Goal: Transaction & Acquisition: Purchase product/service

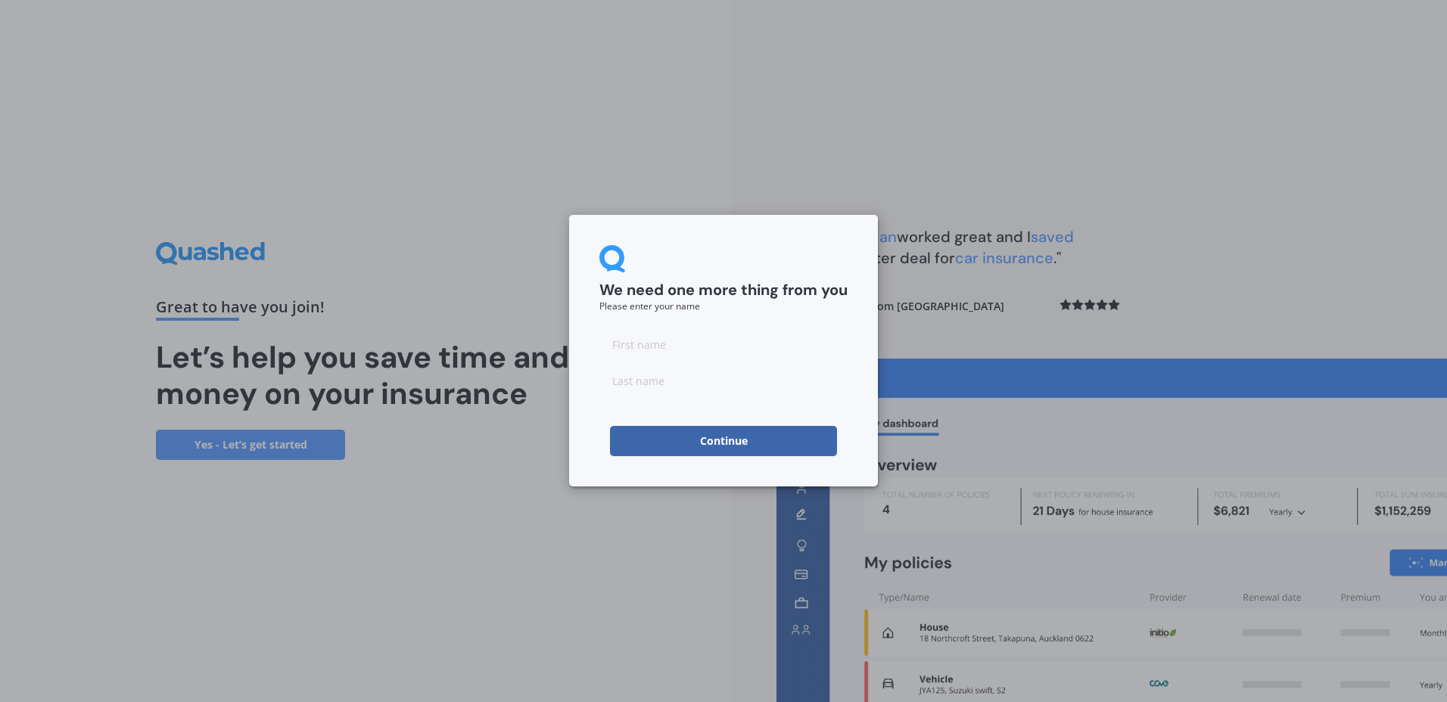
click at [697, 434] on button "Continue" at bounding box center [723, 441] width 227 height 30
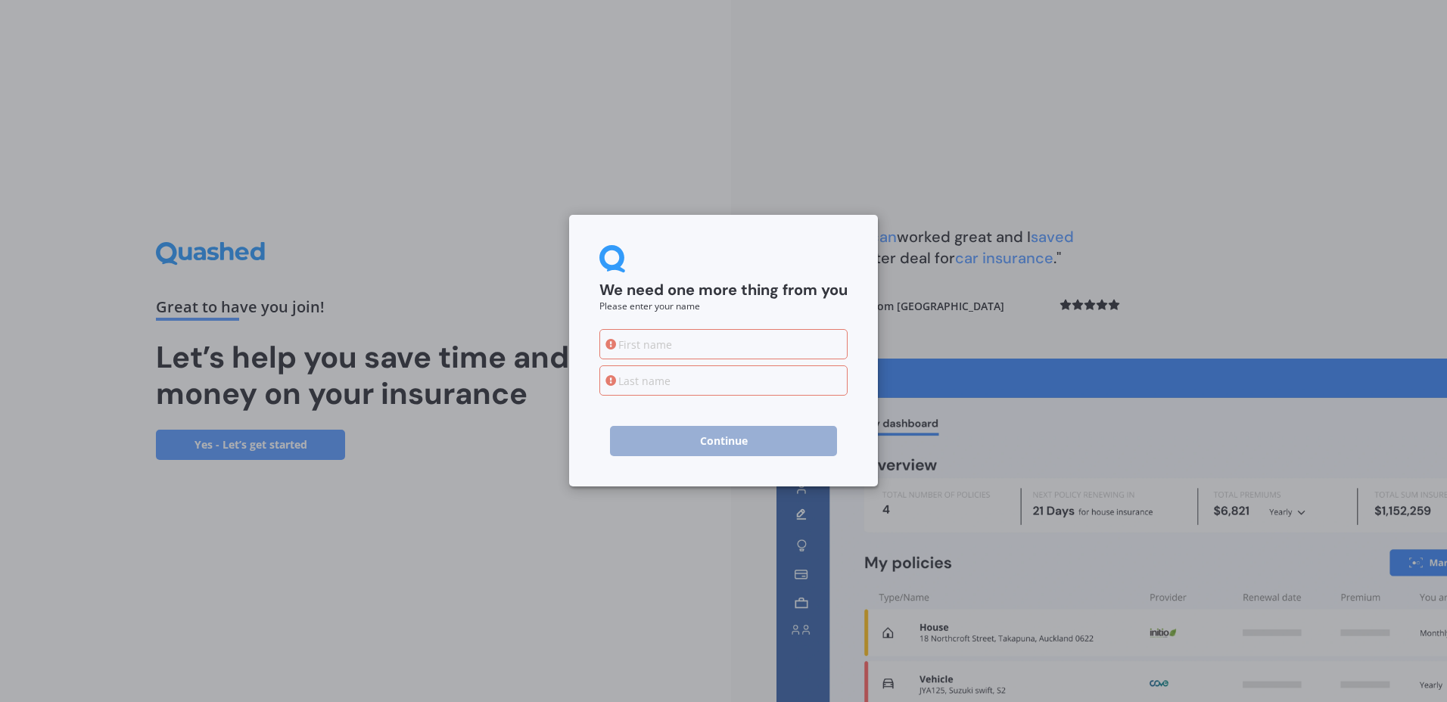
click at [682, 347] on input at bounding box center [723, 344] width 248 height 30
type input "[US_STATE]"
type input "Steel"
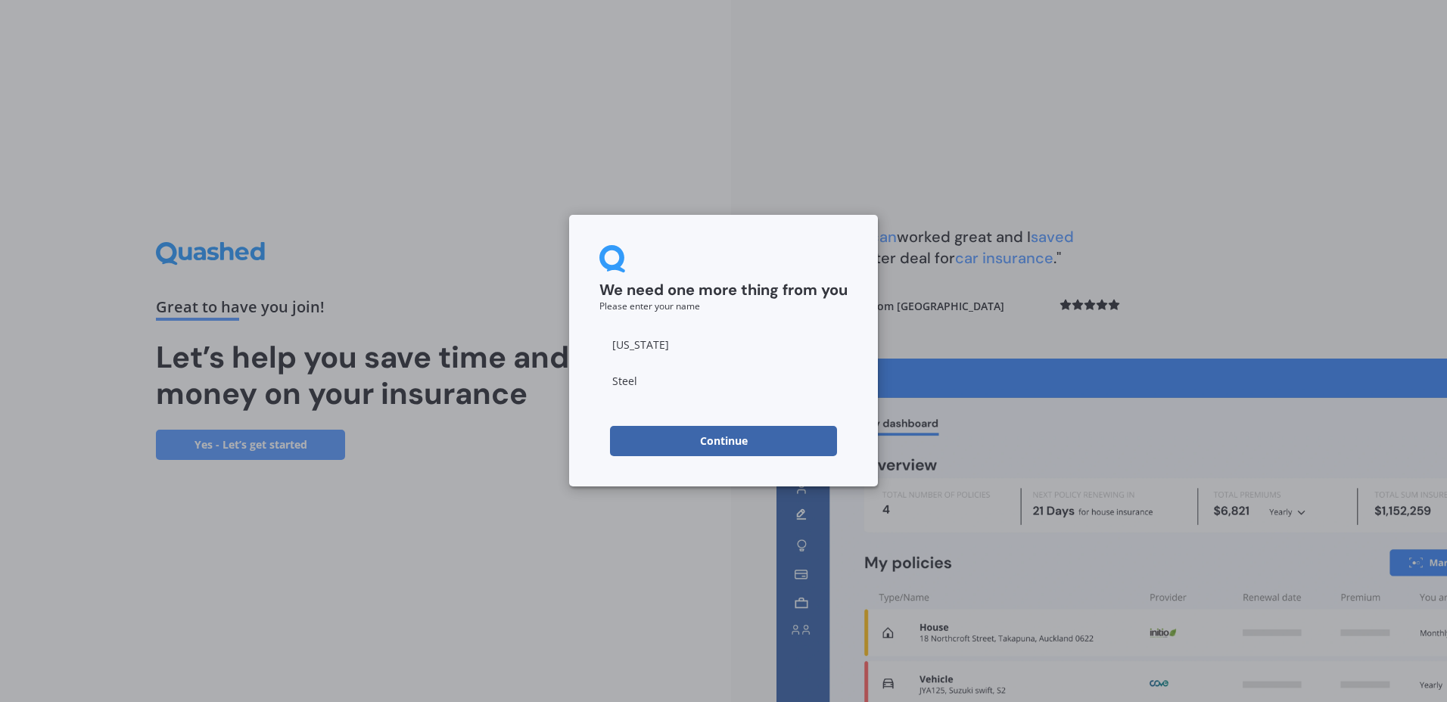
click at [683, 459] on div "We need one more thing from you Please enter your name [US_STATE][PERSON_NAME] …" at bounding box center [723, 351] width 309 height 272
click at [685, 446] on button "Continue" at bounding box center [723, 441] width 227 height 30
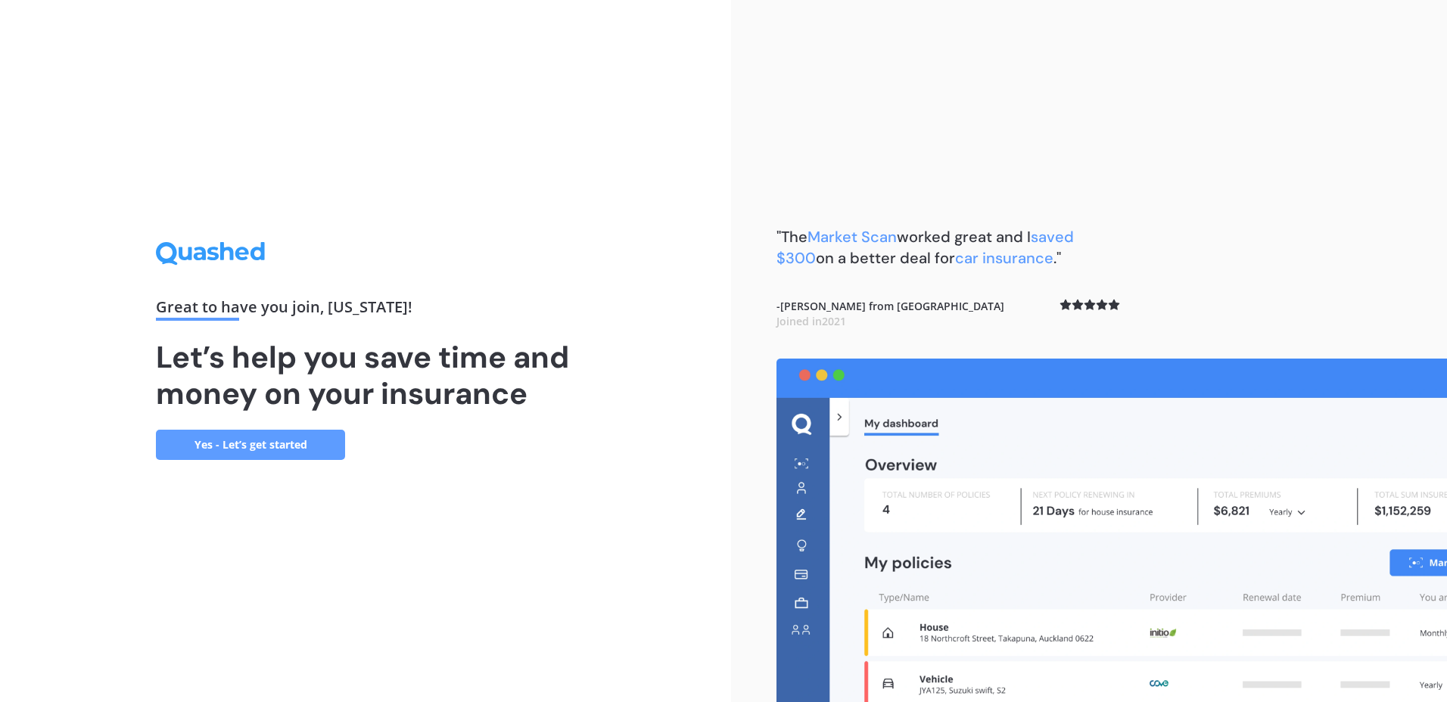
click at [223, 441] on link "Yes - Let’s get started" at bounding box center [250, 445] width 189 height 30
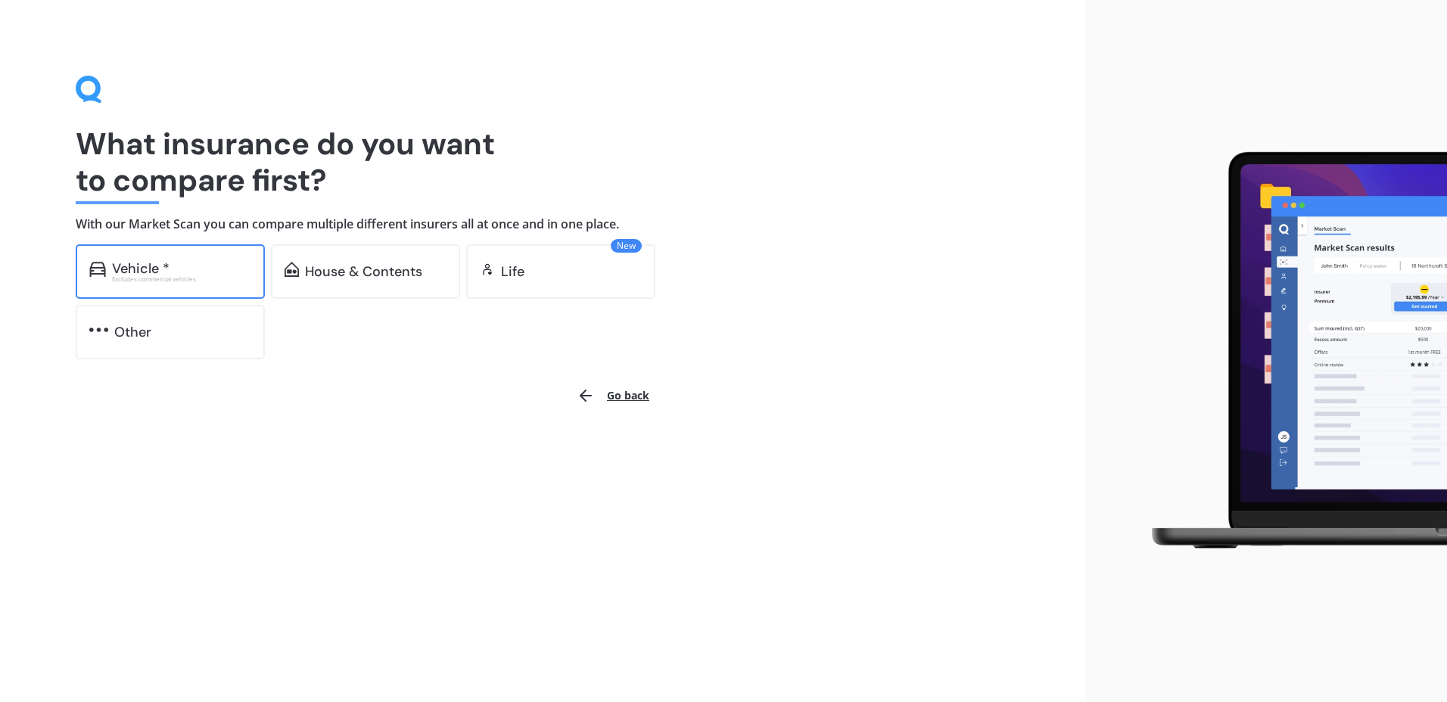
click at [192, 294] on div "Vehicle * Excludes commercial vehicles" at bounding box center [170, 271] width 189 height 54
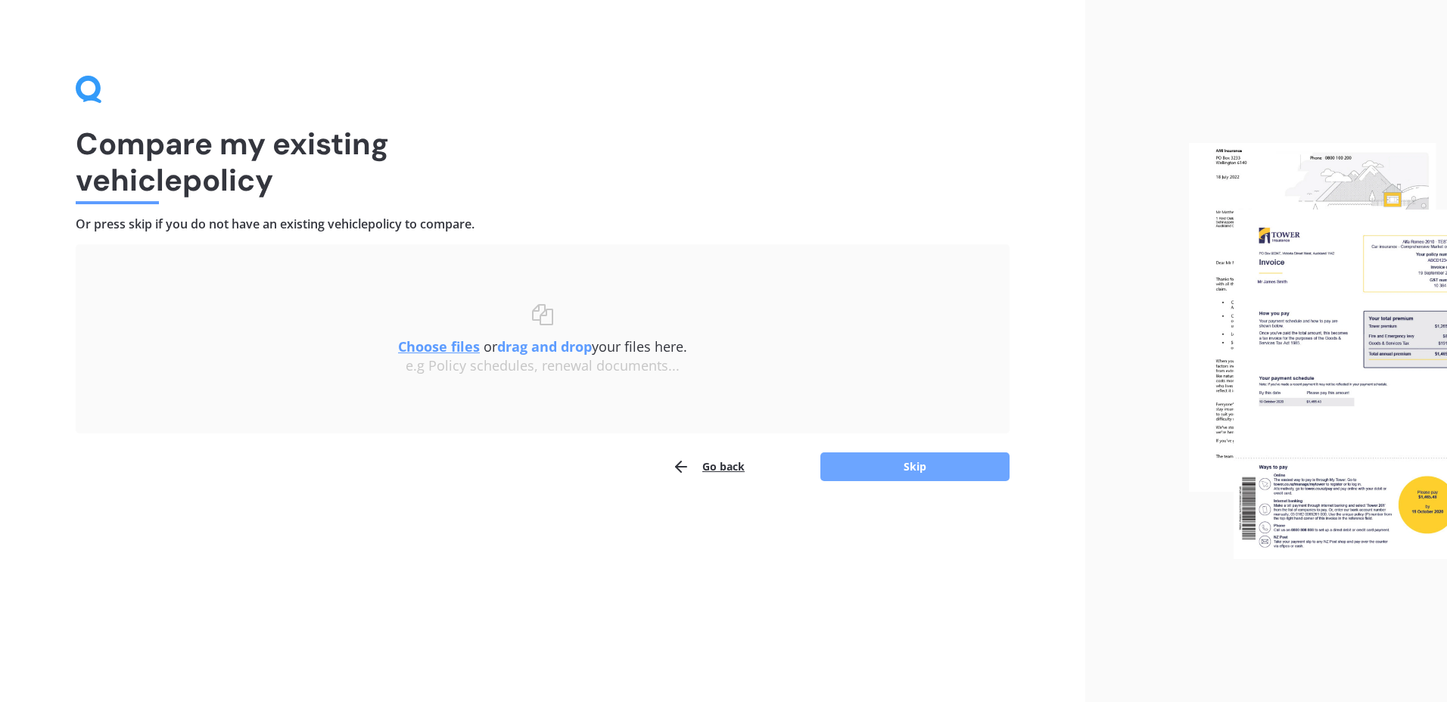
click at [928, 463] on button "Skip" at bounding box center [914, 466] width 189 height 29
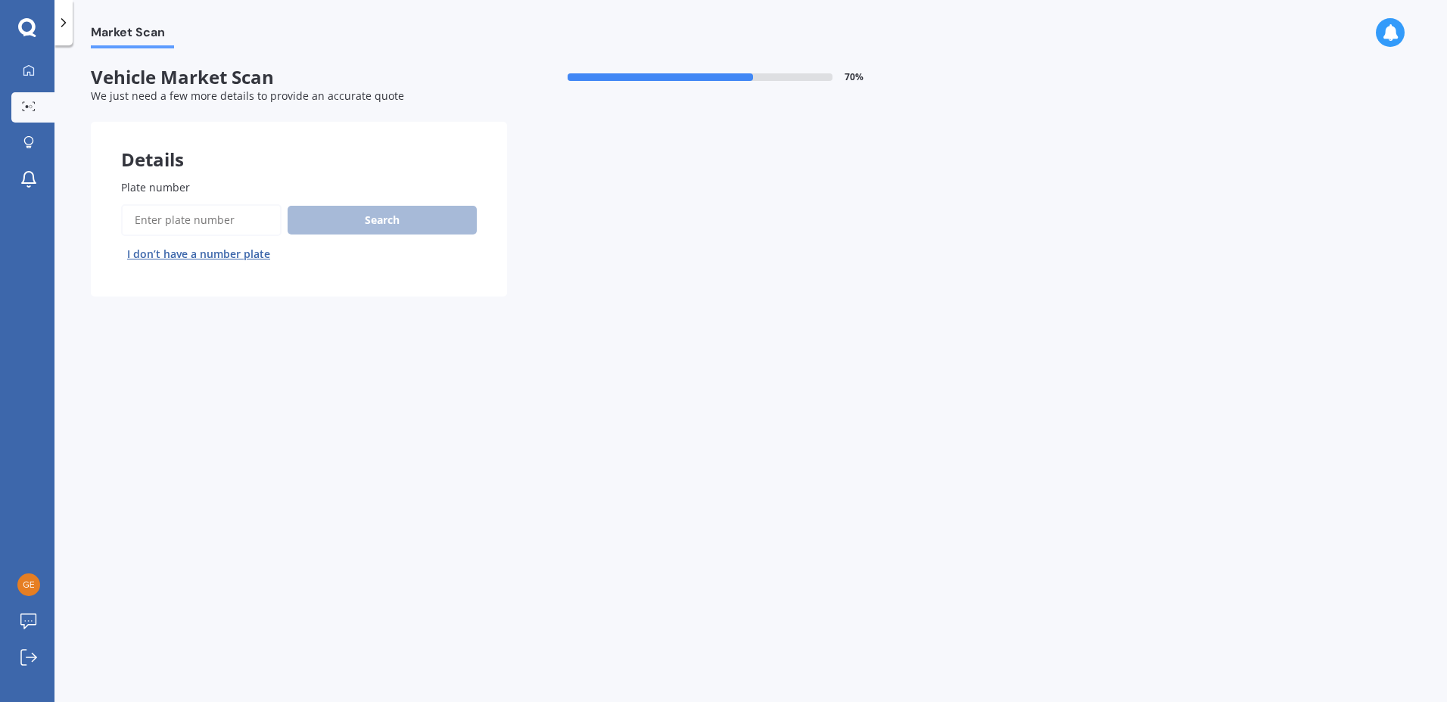
click at [229, 233] on input "Plate number" at bounding box center [201, 220] width 160 height 32
type input "KUK841"
click at [403, 213] on button "Search" at bounding box center [382, 220] width 189 height 29
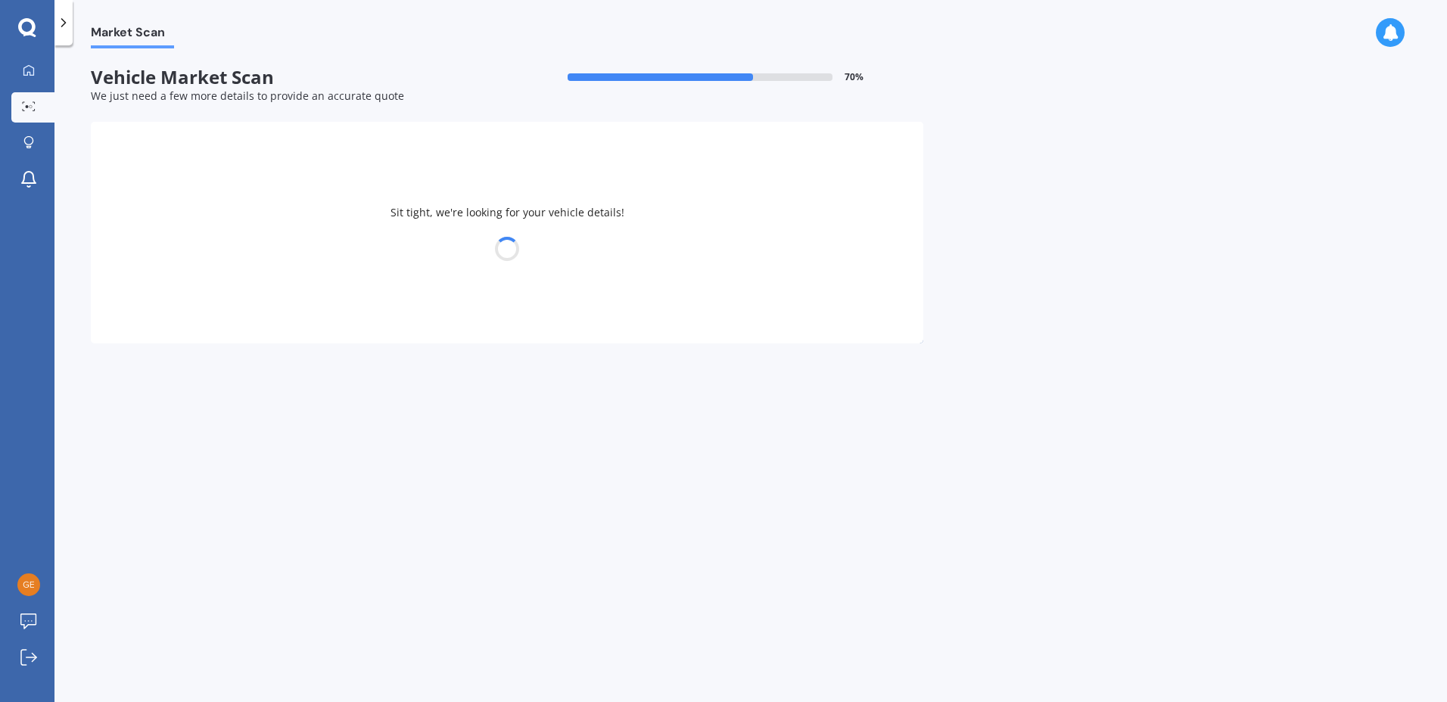
select select "HONDA"
select select "AIRWAVE"
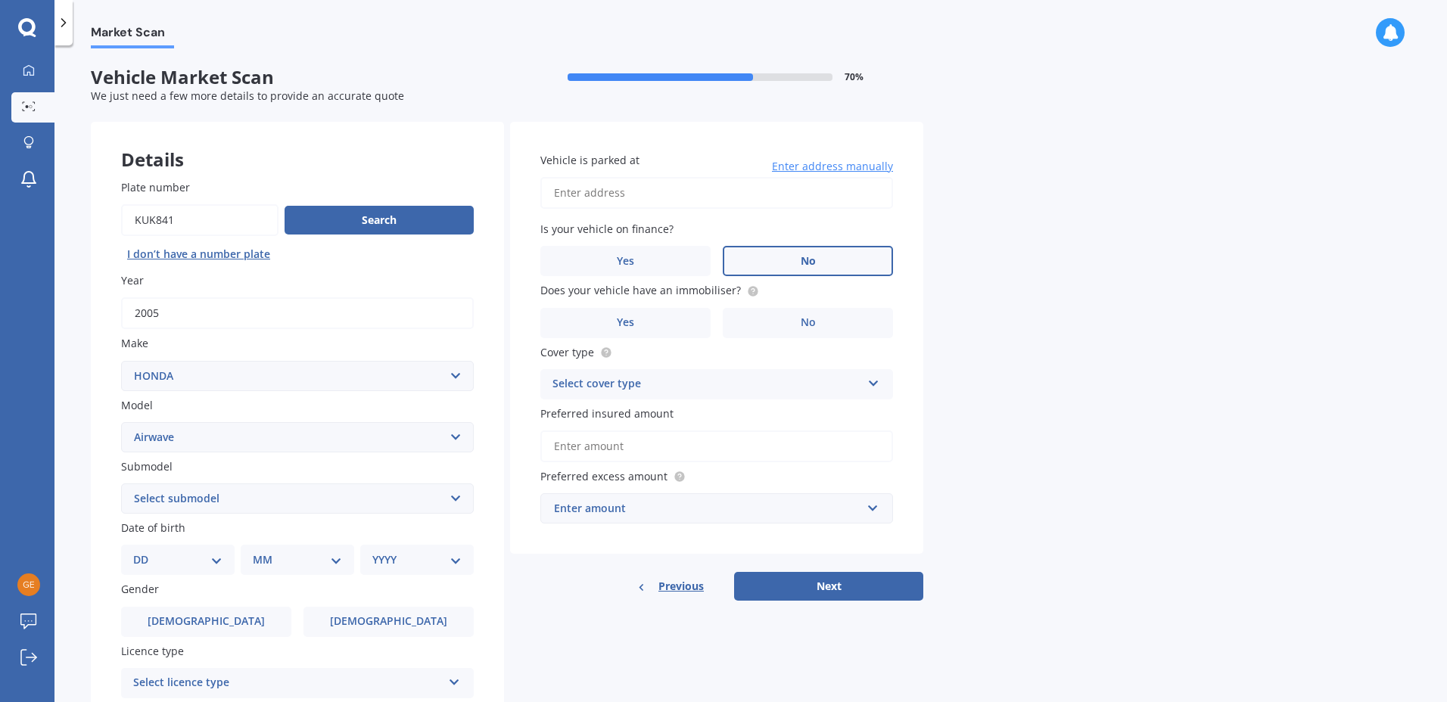
click at [793, 255] on label "No" at bounding box center [808, 261] width 170 height 30
click at [0, 0] on input "No" at bounding box center [0, 0] width 0 height 0
click at [828, 327] on label "No" at bounding box center [808, 323] width 170 height 30
click at [0, 0] on input "No" at bounding box center [0, 0] width 0 height 0
click at [626, 202] on input "Vehicle is parked at" at bounding box center [716, 193] width 353 height 32
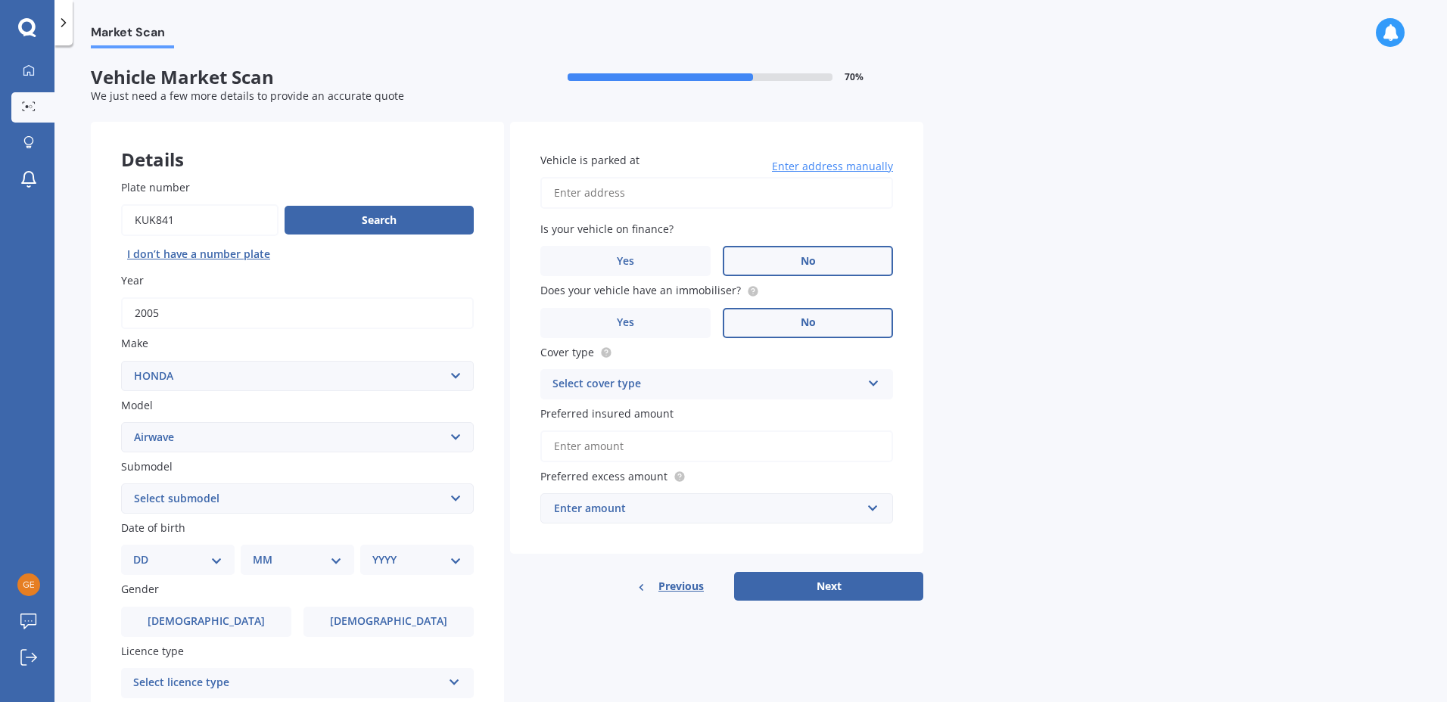
type input "[STREET_ADDRESS]"
select select "15"
select select "06"
select select "1994"
click at [824, 376] on div "Select cover type" at bounding box center [706, 384] width 309 height 18
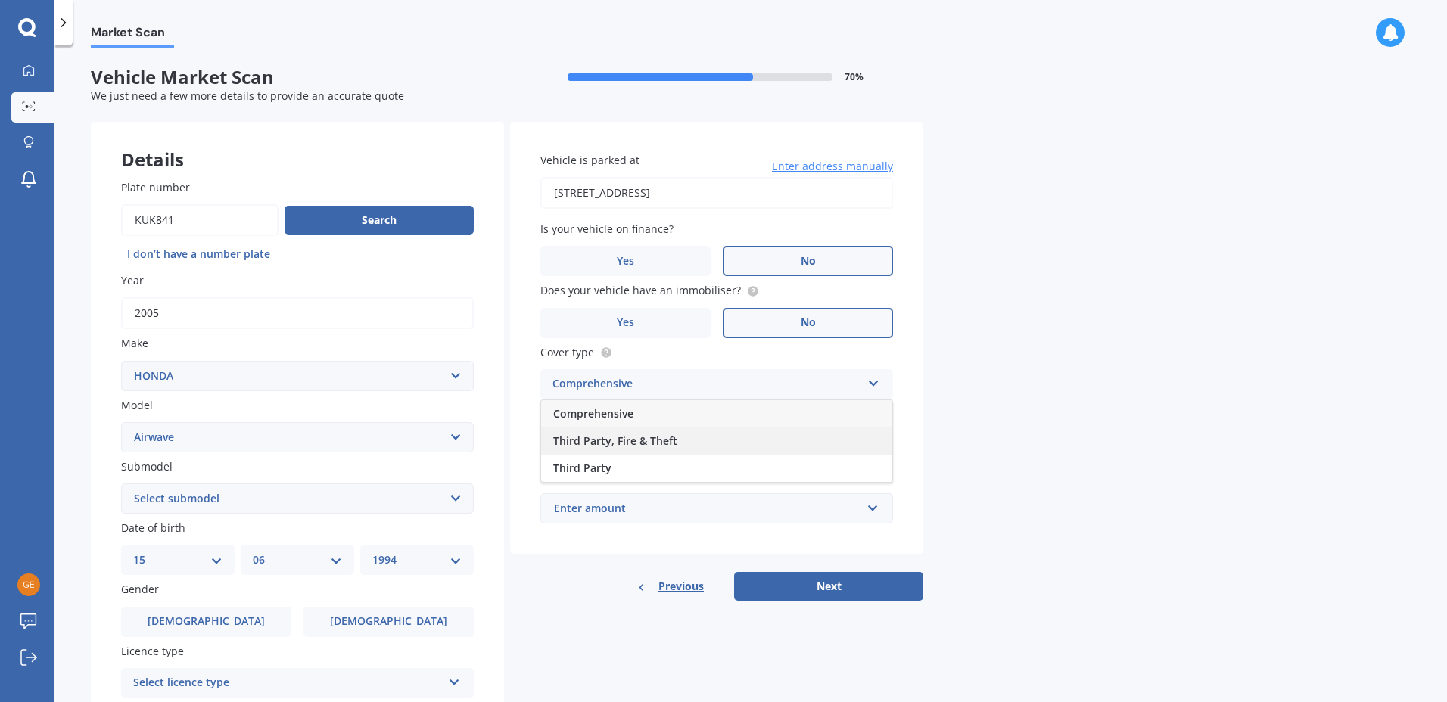
click at [798, 440] on div "Third Party, Fire & Theft" at bounding box center [716, 440] width 351 height 27
click at [719, 447] on input "Preferred insured amount" at bounding box center [716, 447] width 353 height 32
click at [975, 412] on div "Market Scan Vehicle Market Scan 70 % We just need a few more details to provide…" at bounding box center [750, 376] width 1392 height 657
click at [736, 507] on div "Enter amount" at bounding box center [707, 508] width 307 height 17
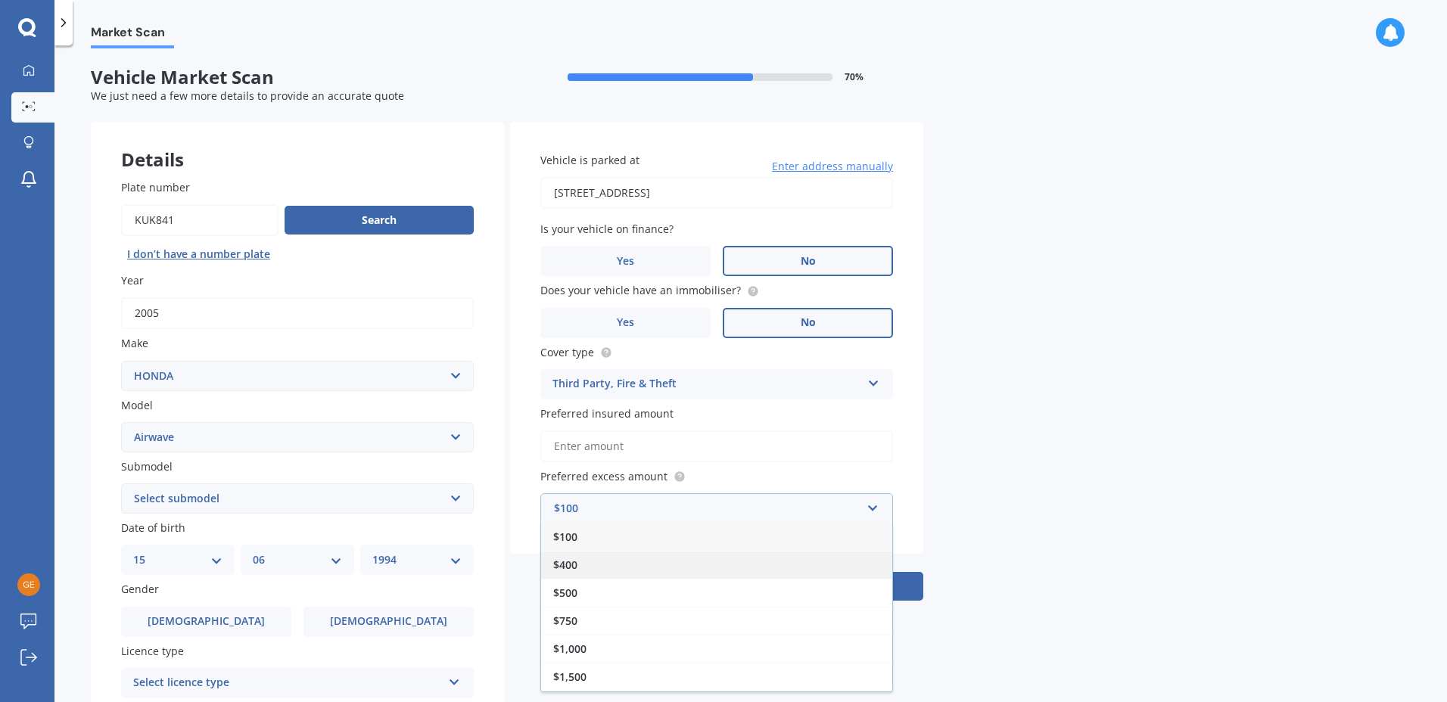
click at [616, 560] on div "$400" at bounding box center [716, 565] width 351 height 28
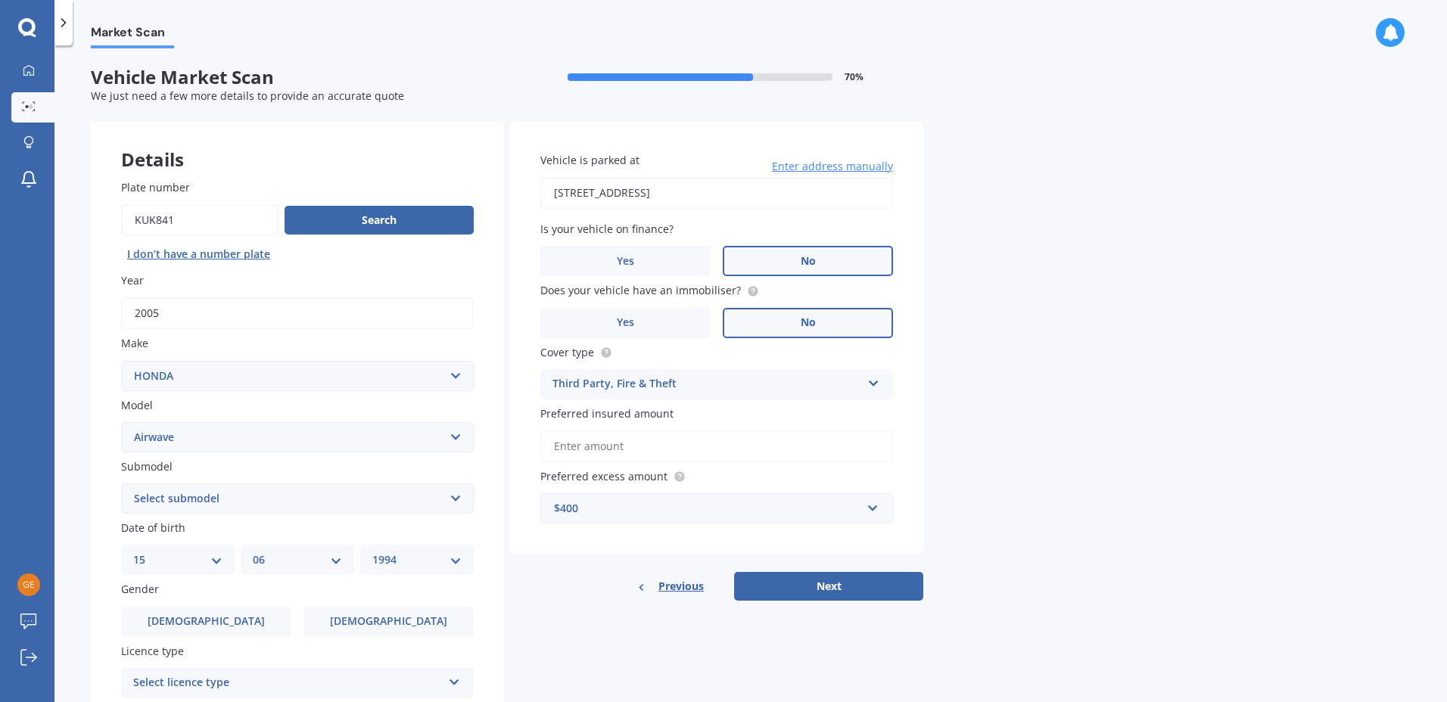
scroll to position [188, 0]
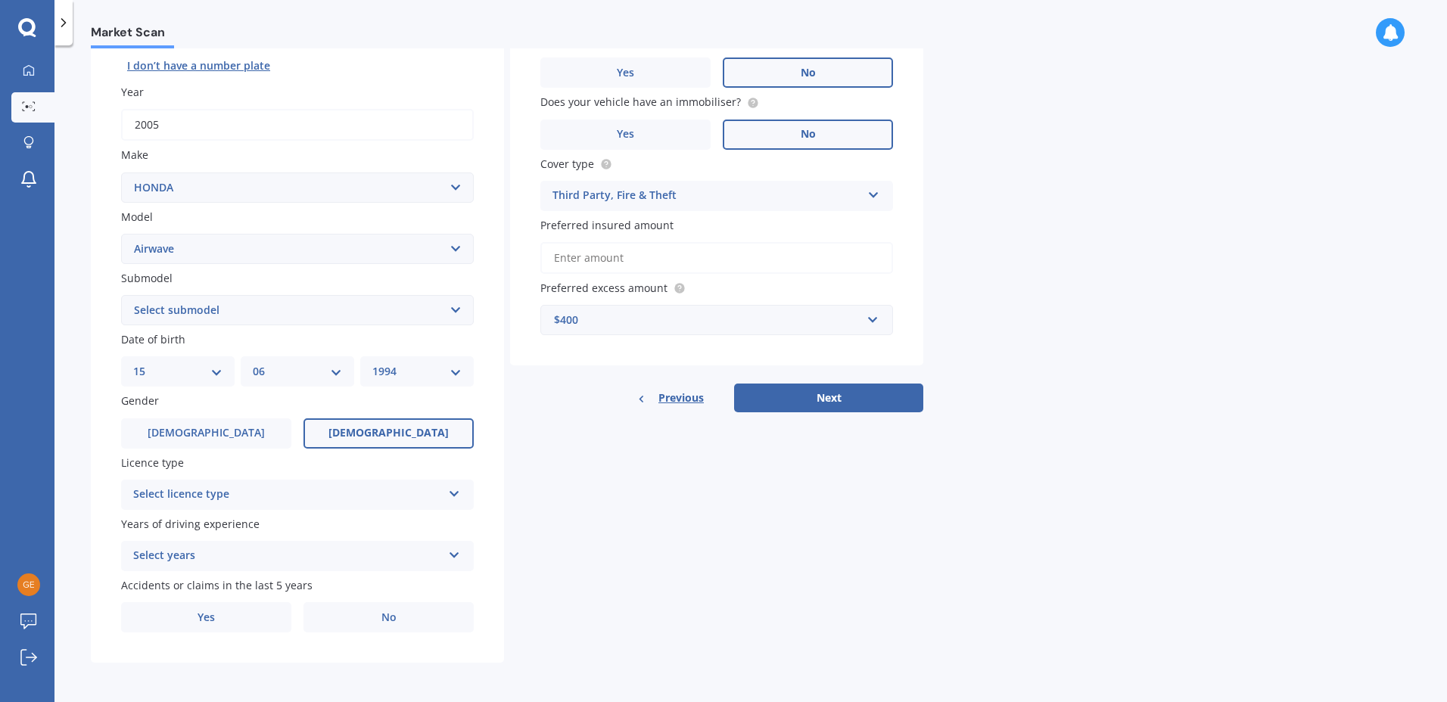
click at [375, 430] on span "[DEMOGRAPHIC_DATA]" at bounding box center [388, 433] width 120 height 13
click at [0, 0] on input "[DEMOGRAPHIC_DATA]" at bounding box center [0, 0] width 0 height 0
click at [316, 474] on div "Licence type Select licence type NZ Full NZ Restricted NZ Learners [GEOGRAPHIC_…" at bounding box center [297, 482] width 353 height 55
click at [310, 487] on div "Select licence type" at bounding box center [287, 495] width 309 height 18
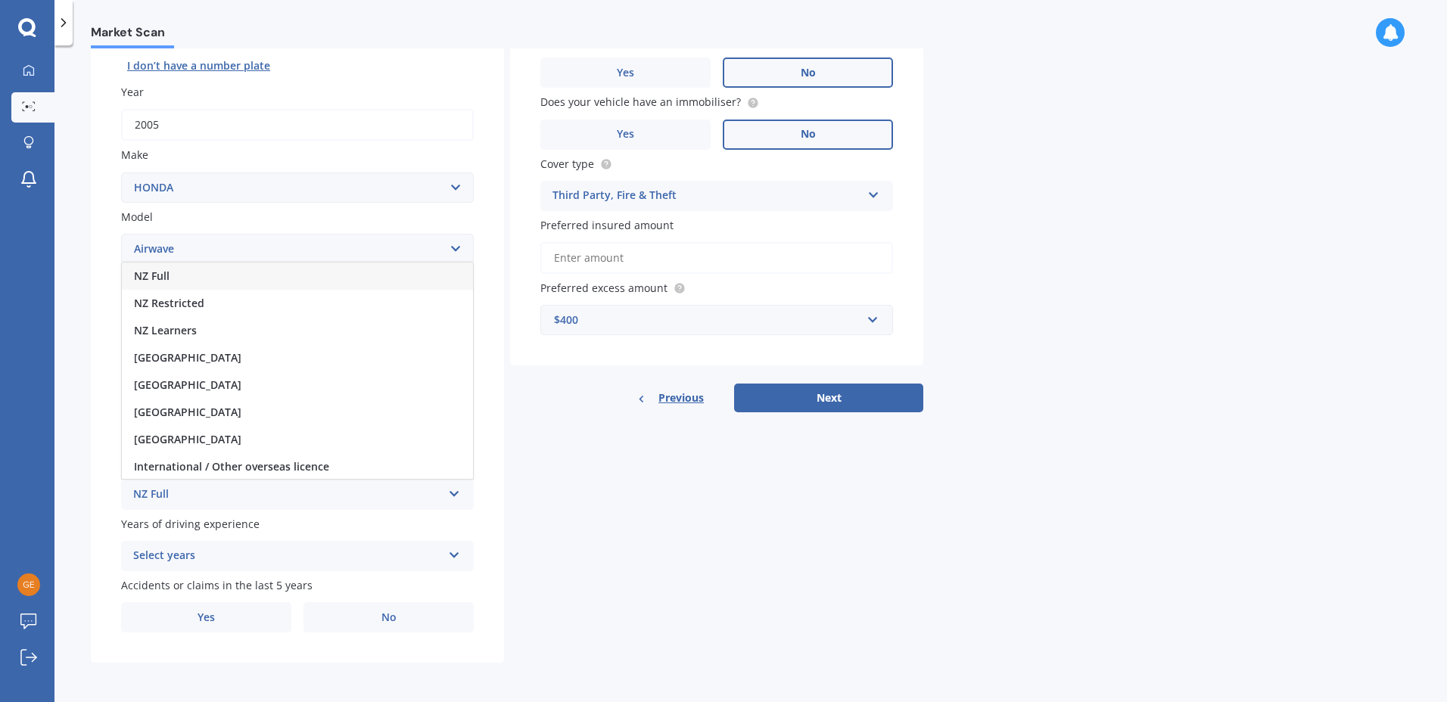
click at [229, 277] on div "NZ Full" at bounding box center [297, 276] width 351 height 27
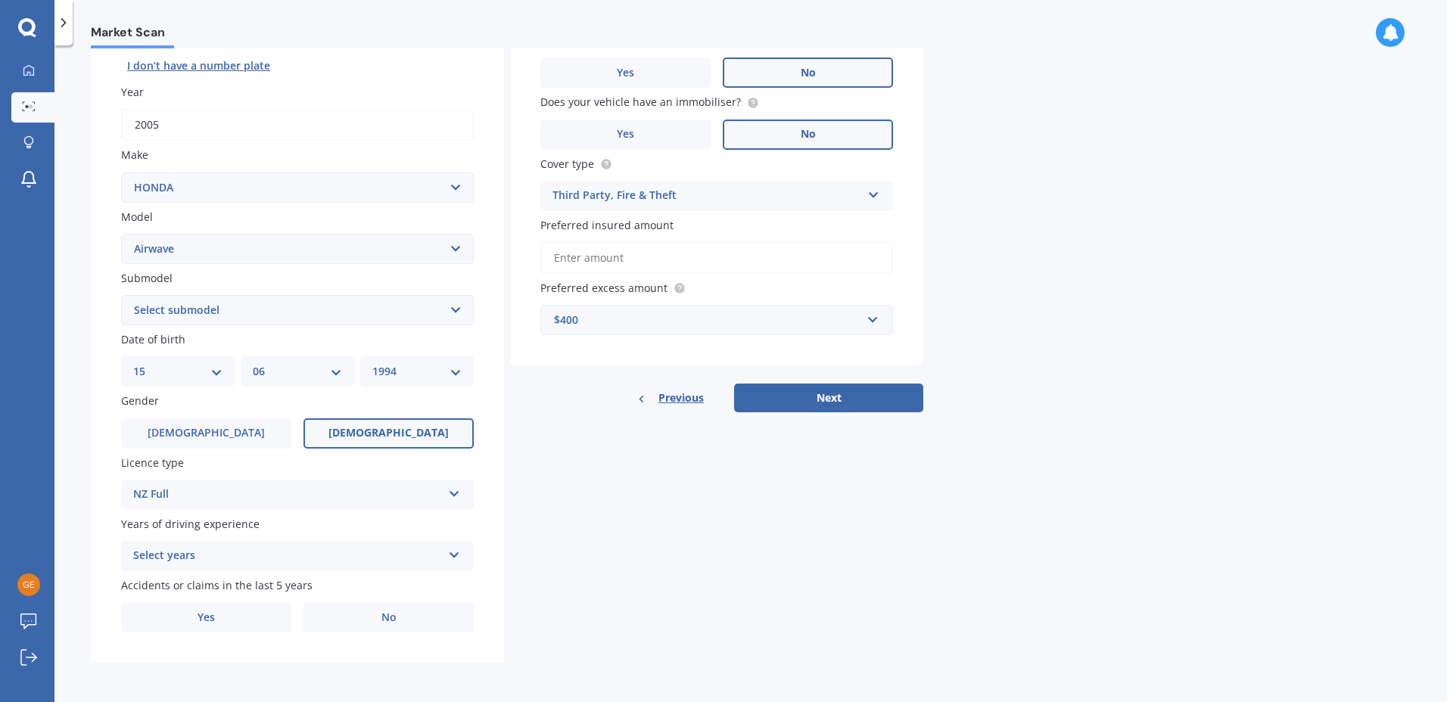
click at [291, 549] on div "Select years" at bounding box center [287, 556] width 309 height 18
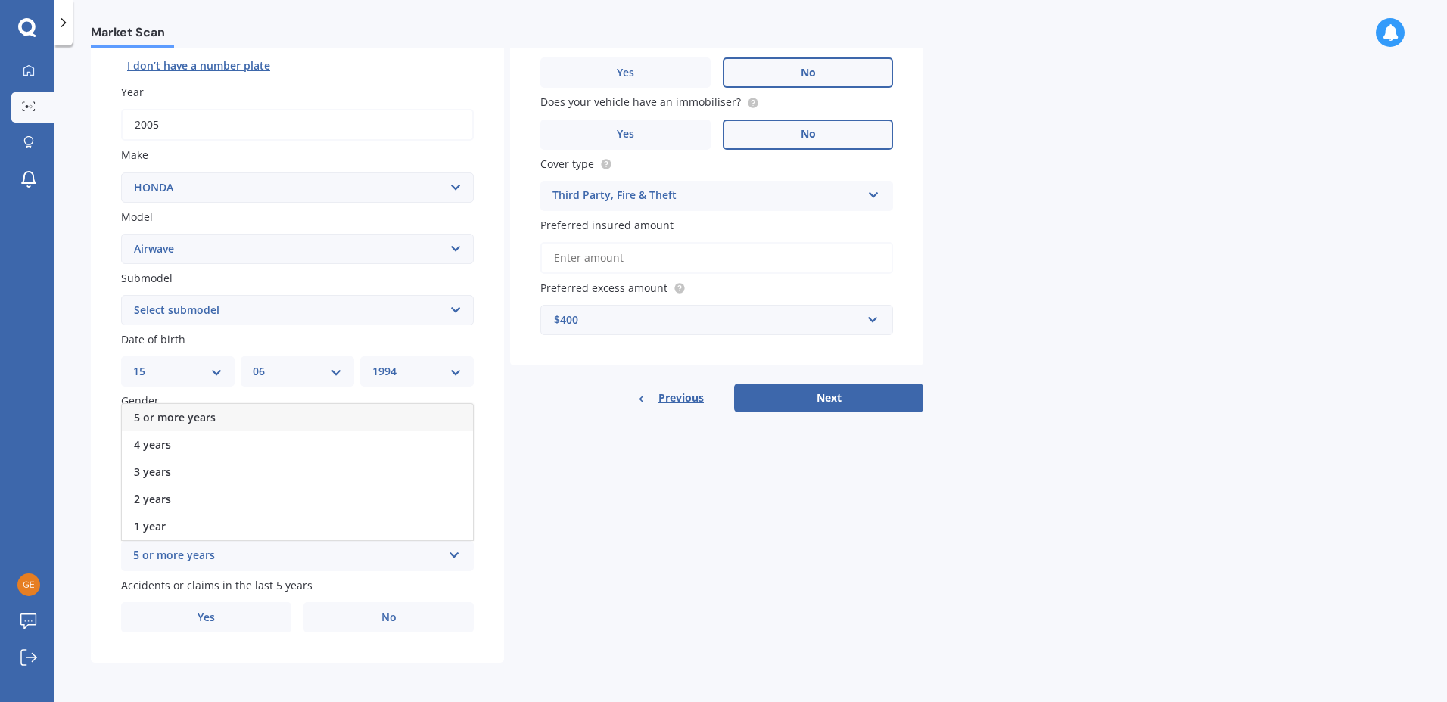
click at [245, 423] on div "5 or more years" at bounding box center [297, 417] width 351 height 27
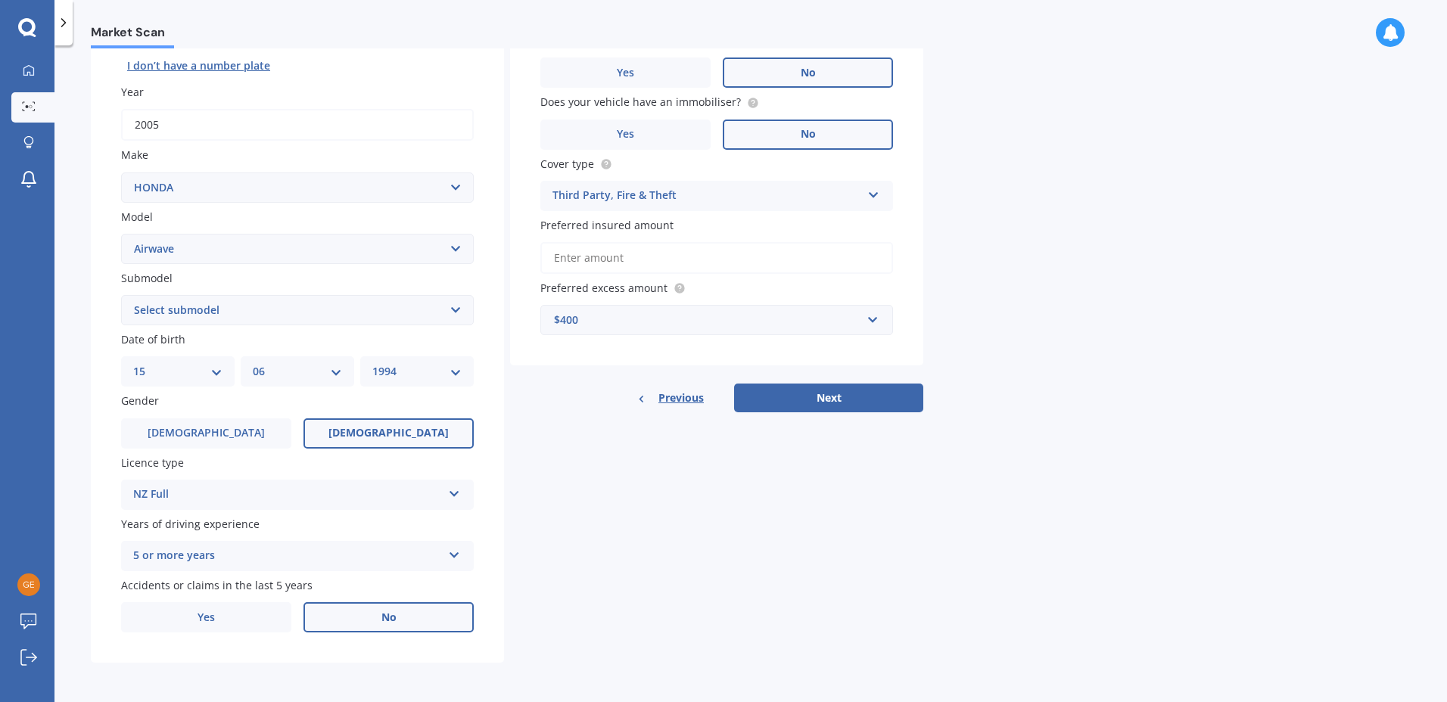
click at [390, 626] on label "No" at bounding box center [388, 617] width 170 height 30
click at [0, 0] on input "No" at bounding box center [0, 0] width 0 height 0
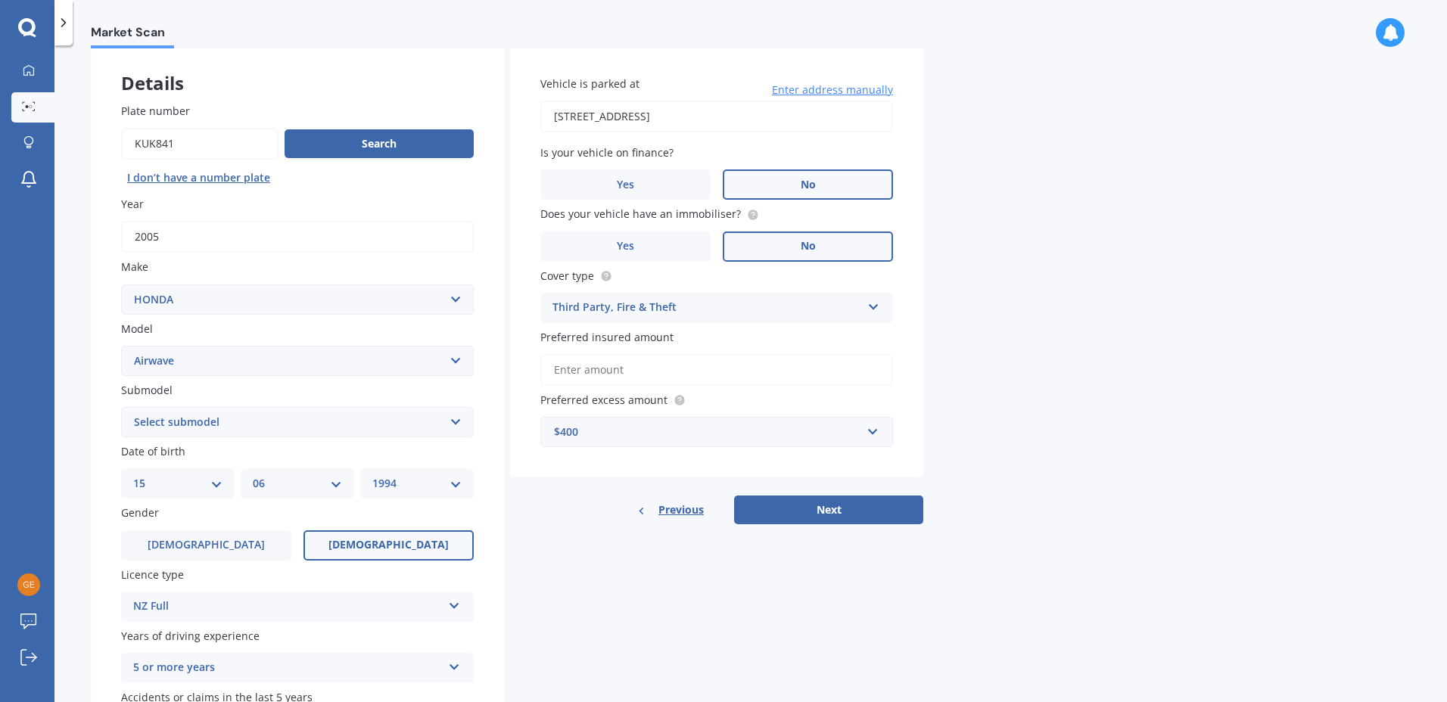
scroll to position [0, 0]
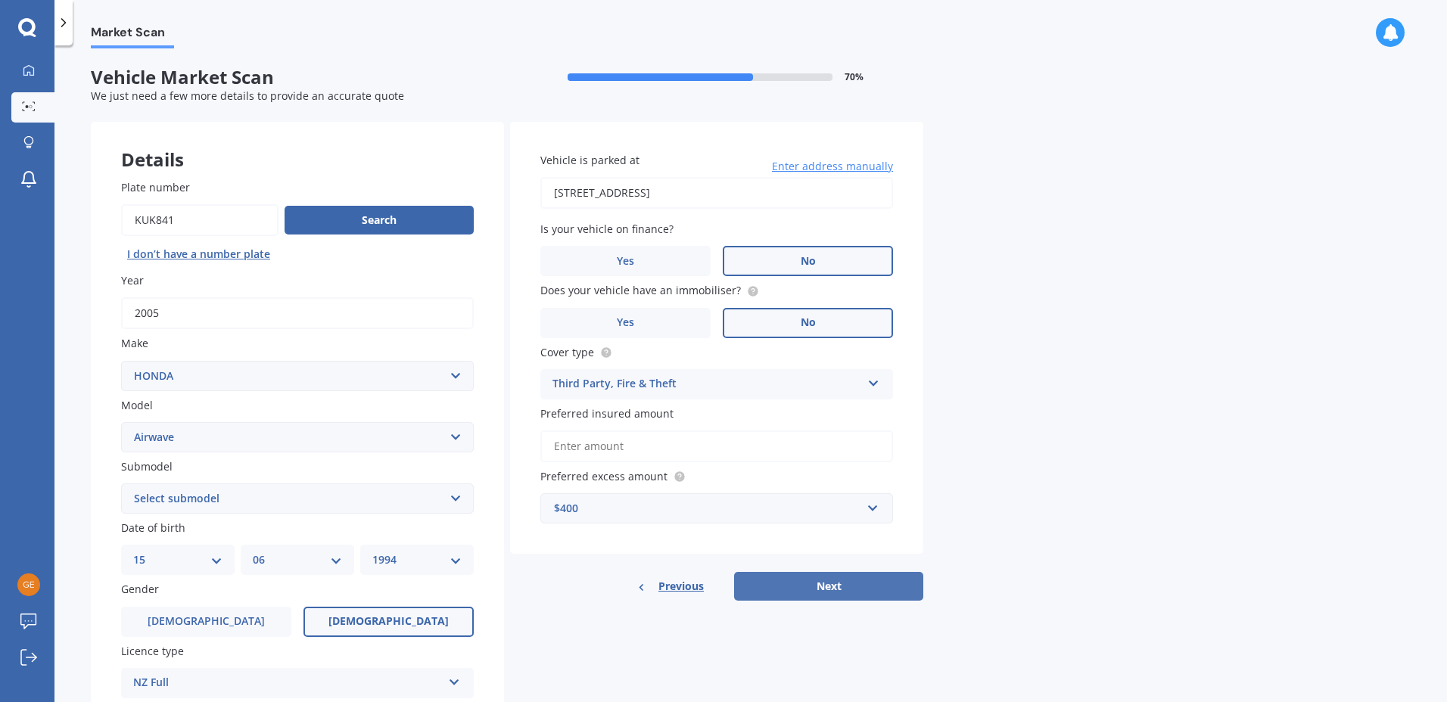
click at [847, 594] on button "Next" at bounding box center [828, 586] width 189 height 29
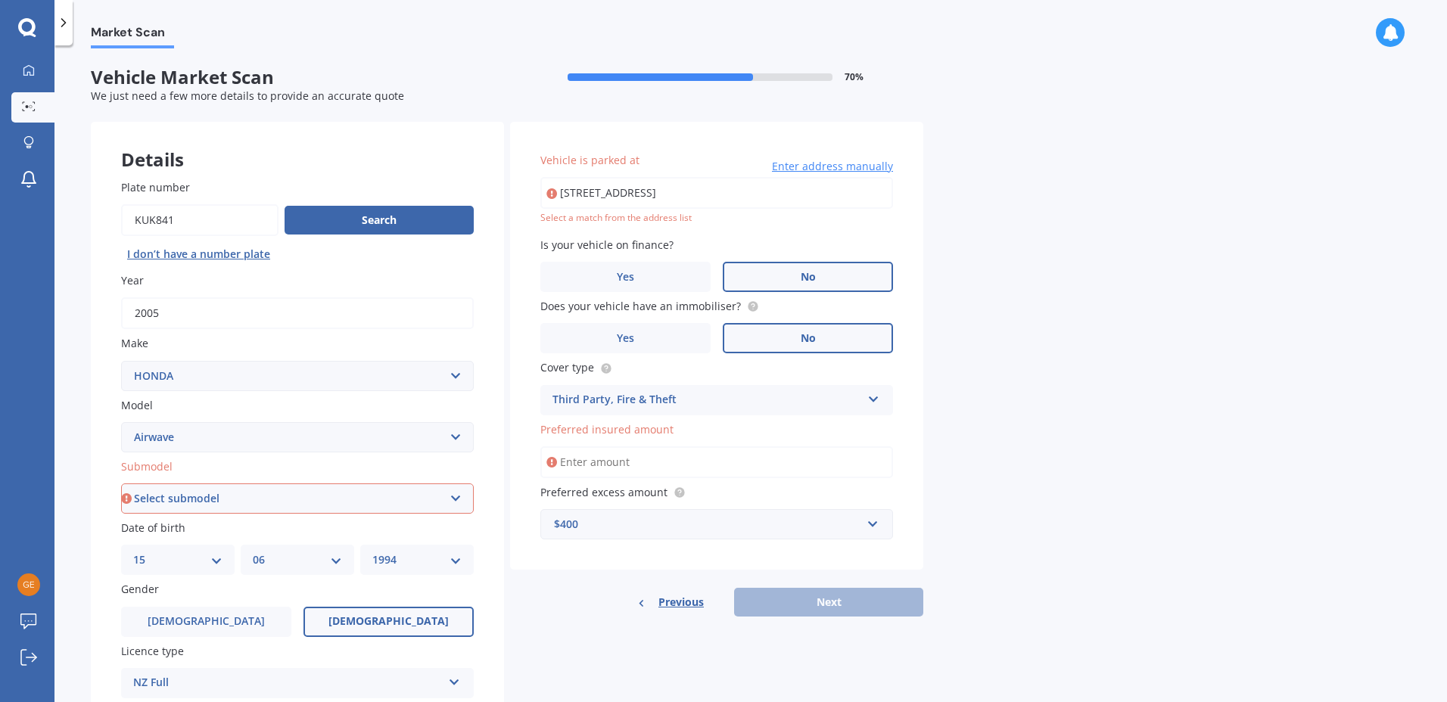
click at [647, 458] on input "Preferred insured amount" at bounding box center [716, 462] width 353 height 32
click at [648, 458] on input "Preferred insured amount" at bounding box center [716, 462] width 353 height 32
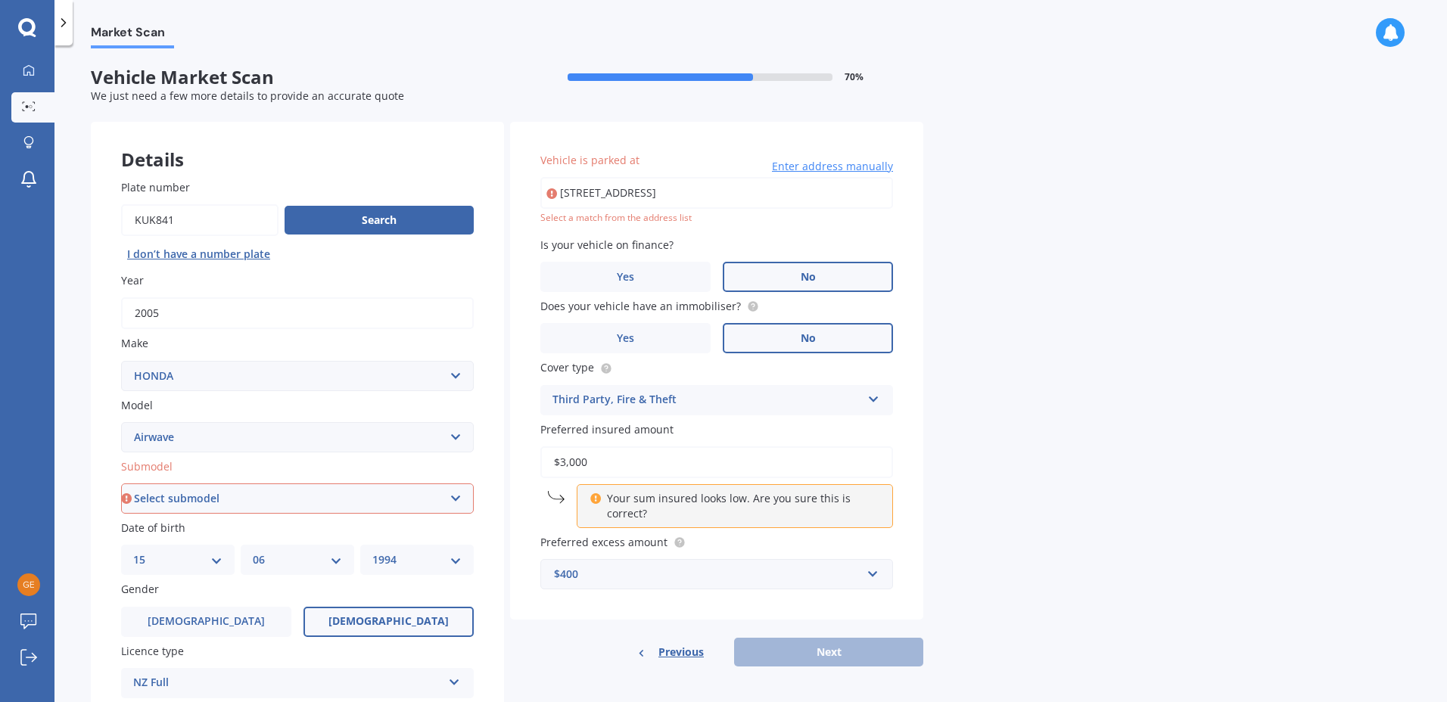
click at [1050, 378] on div "Market Scan Vehicle Market Scan 70 % We just need a few more details to provide…" at bounding box center [750, 376] width 1392 height 657
click at [835, 642] on div "Previous Next" at bounding box center [716, 652] width 413 height 29
click at [968, 577] on div "Market Scan Vehicle Market Scan 70 % We just need a few more details to provide…" at bounding box center [750, 376] width 1392 height 657
click at [840, 590] on div "Vehicle is parked at [STREET_ADDRESS] Enter address manually Select a match fro…" at bounding box center [716, 371] width 413 height 498
click at [742, 468] on input "$3,000" at bounding box center [716, 462] width 353 height 32
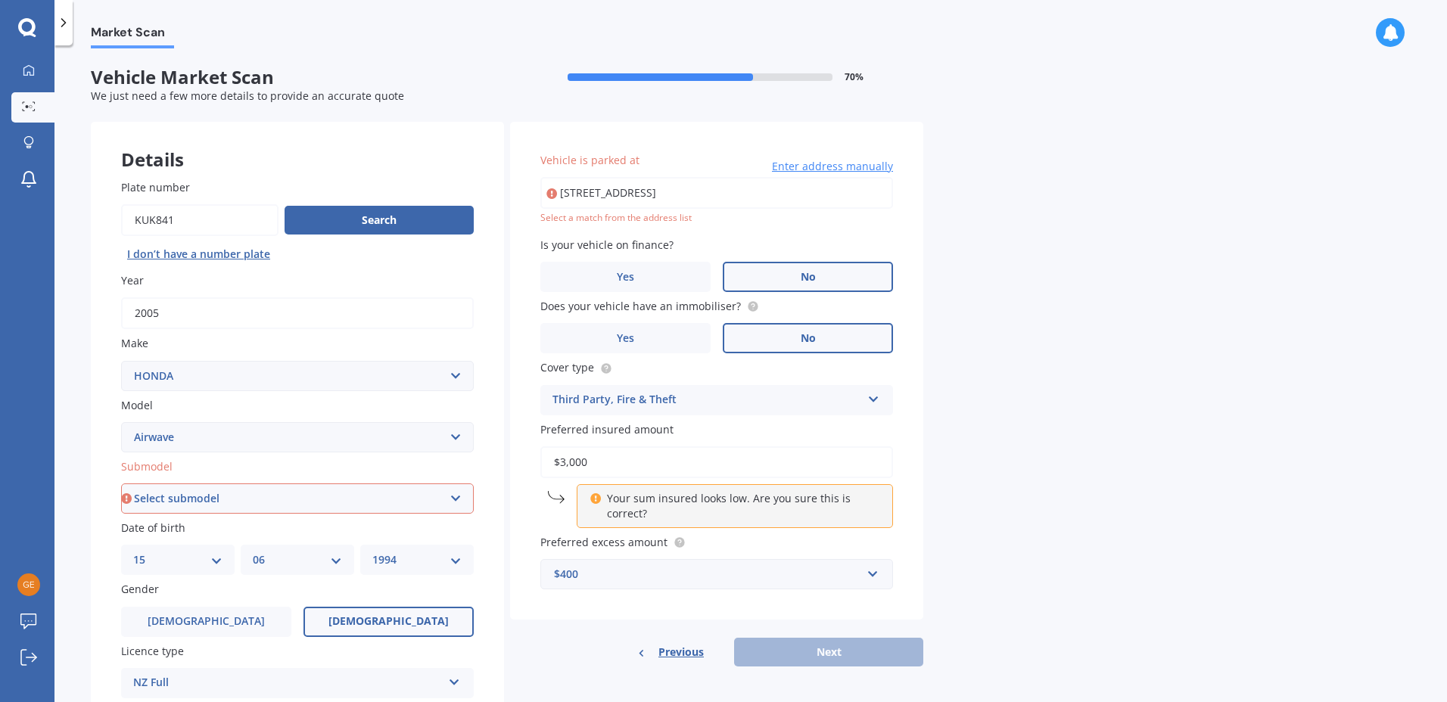
drag, startPoint x: 725, startPoint y: 470, endPoint x: 527, endPoint y: 458, distance: 197.9
click at [527, 458] on div "Vehicle is parked at [STREET_ADDRESS] Enter address manually Select a match fro…" at bounding box center [716, 371] width 413 height 498
type input "$4"
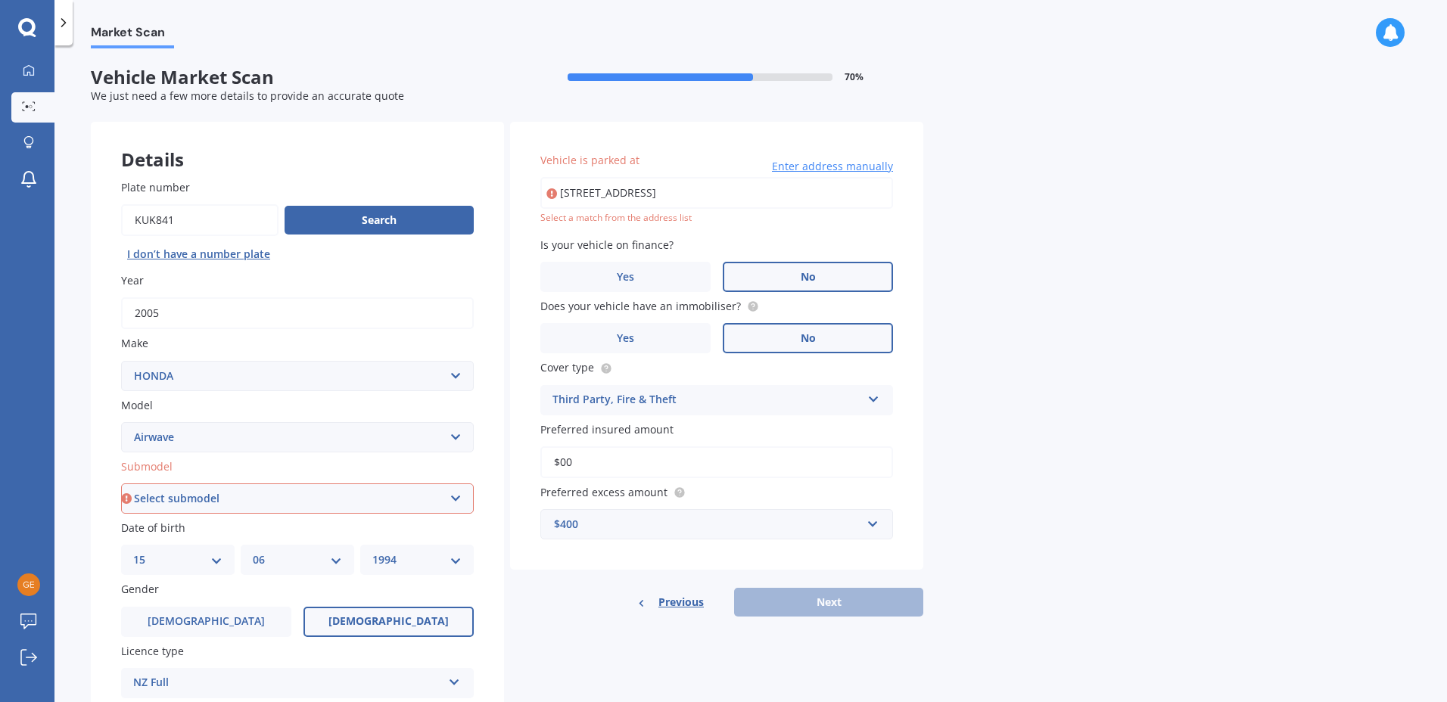
type input "$0"
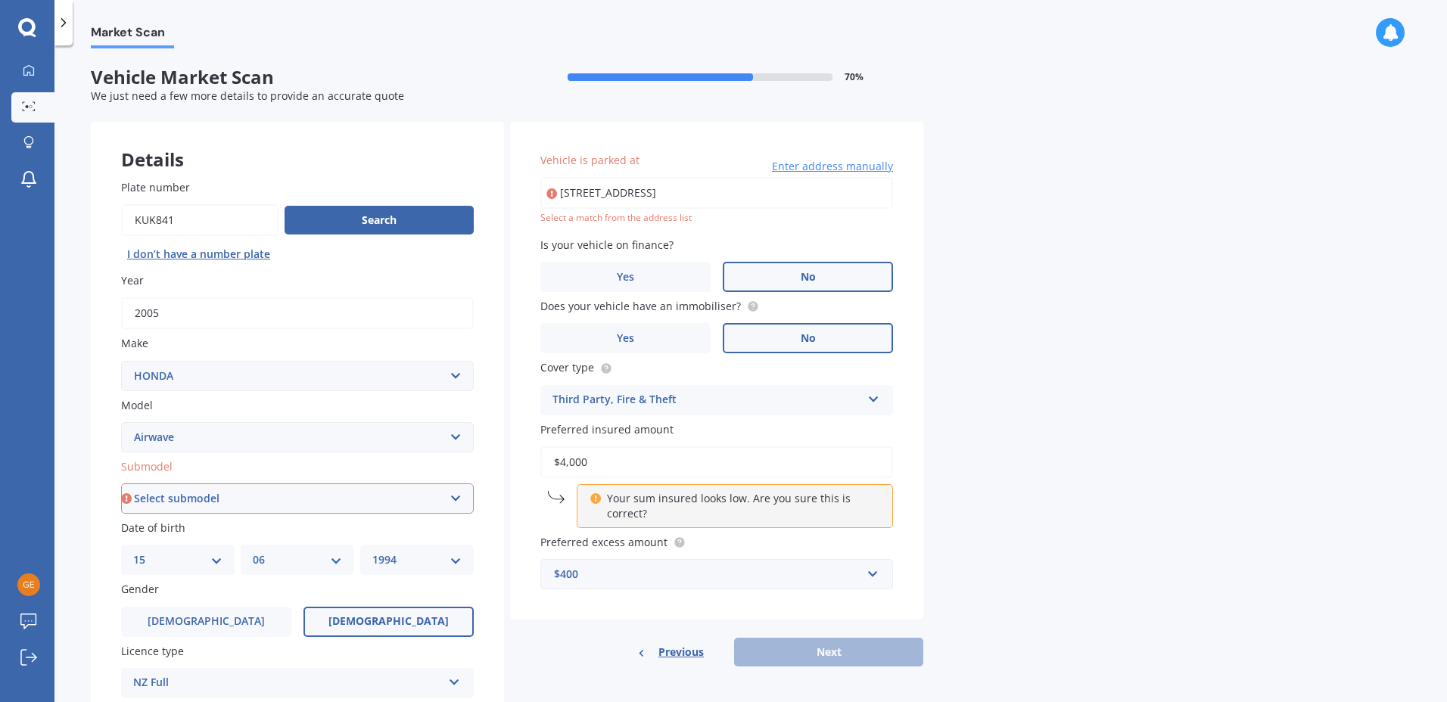
click at [1034, 382] on div "Market Scan Vehicle Market Scan 70 % We just need a few more details to provide…" at bounding box center [750, 376] width 1392 height 657
click at [724, 462] on input "$4,000" at bounding box center [716, 462] width 353 height 32
click at [787, 600] on div "Vehicle is parked at [STREET_ADDRESS] Enter address manually Select a match fro…" at bounding box center [716, 371] width 413 height 498
click at [722, 520] on p "Your sum insured looks low. Are you sure this is correct?" at bounding box center [740, 506] width 267 height 30
click at [608, 496] on p "Your sum insured looks low. Are you sure this is correct?" at bounding box center [740, 506] width 267 height 30
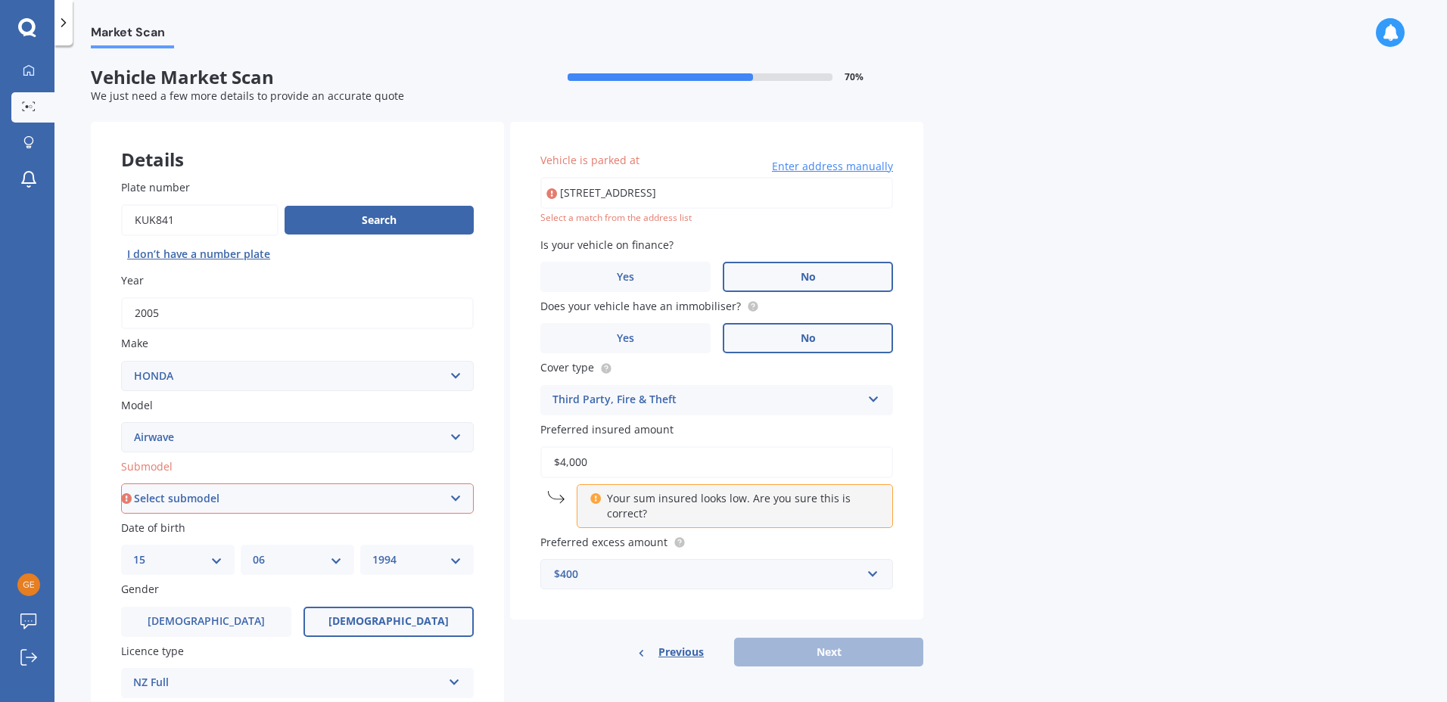
click at [611, 461] on input "$4,000" at bounding box center [716, 462] width 353 height 32
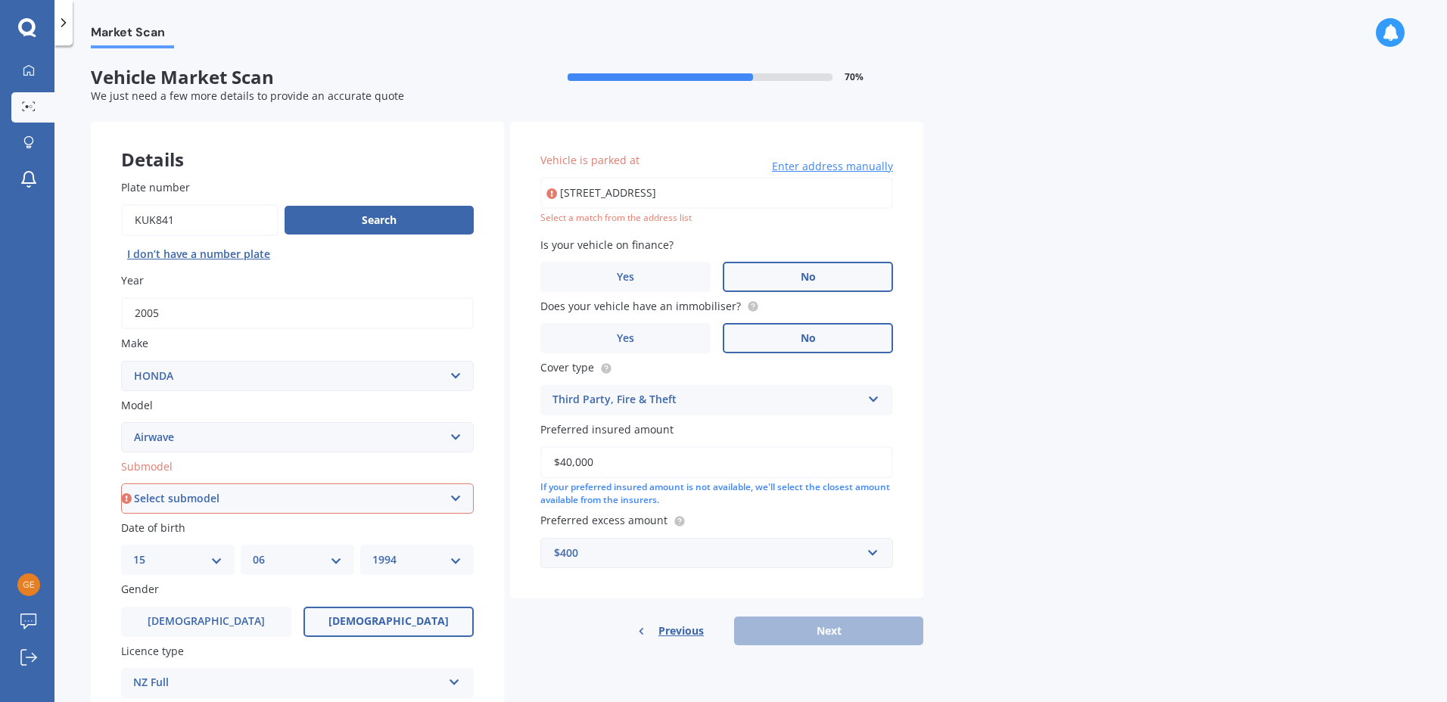
click at [939, 515] on div "Market Scan Vehicle Market Scan 70 % We just need a few more details to provide…" at bounding box center [750, 376] width 1392 height 657
click at [651, 466] on input "$40,000" at bounding box center [716, 462] width 353 height 32
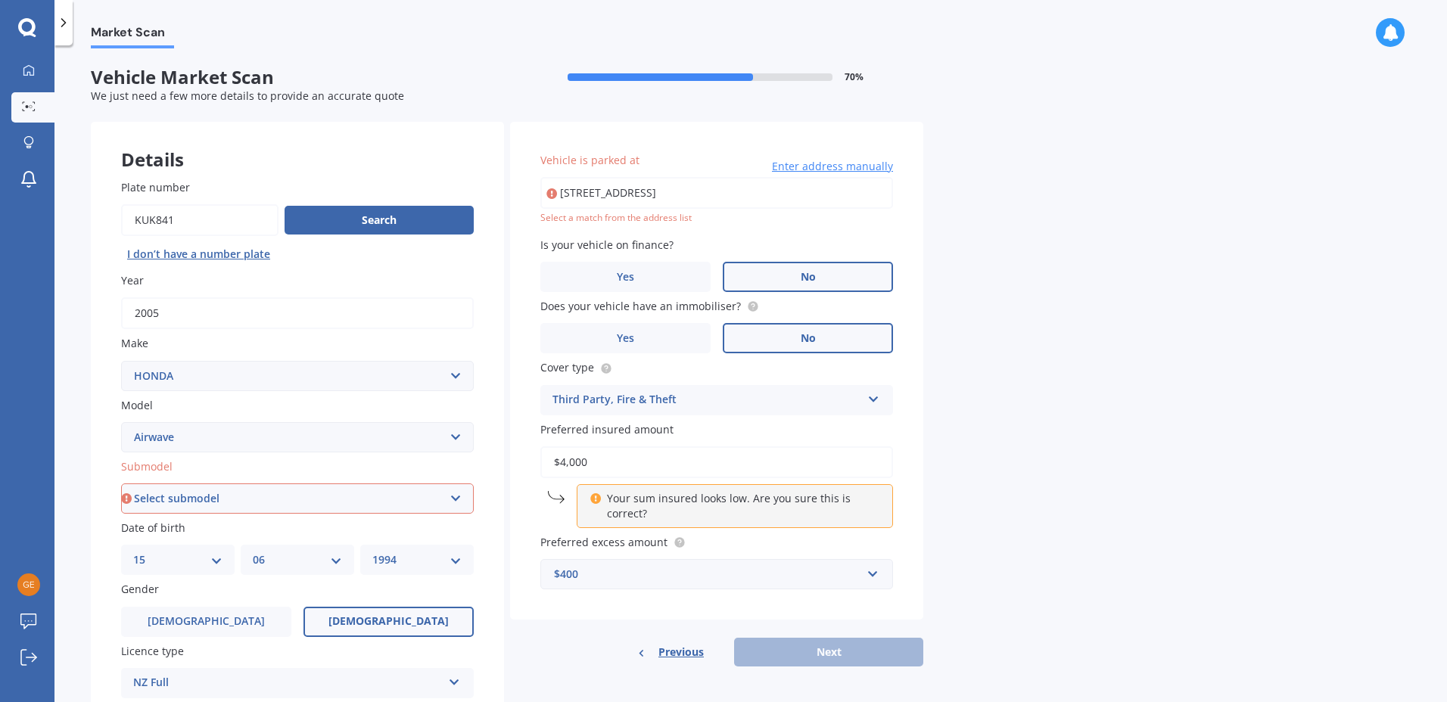
type input "$4,000"
click at [960, 462] on div "Market Scan Vehicle Market Scan 70 % We just need a few more details to provide…" at bounding box center [750, 376] width 1392 height 657
click at [956, 465] on div "Market Scan Vehicle Market Scan 70 % We just need a few more details to provide…" at bounding box center [750, 376] width 1392 height 657
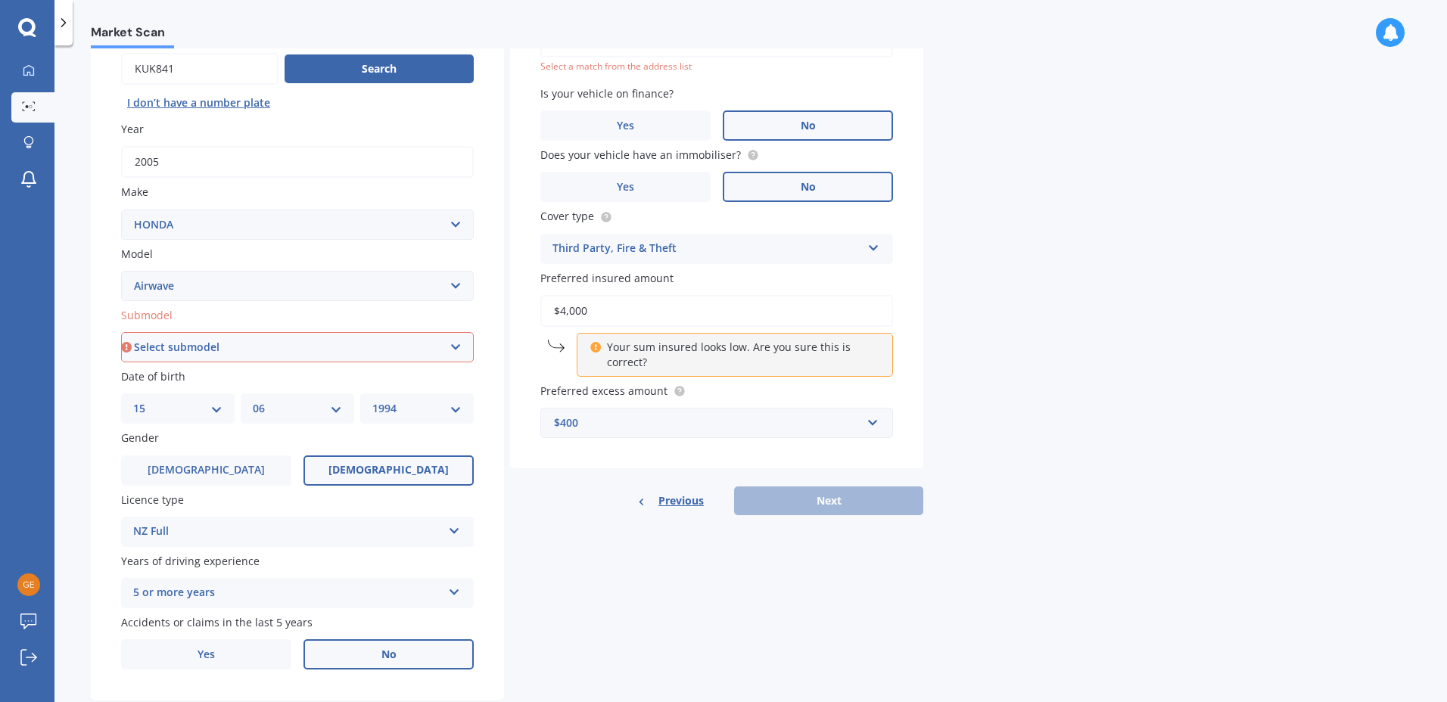
click at [661, 380] on div "Vehicle is parked at [STREET_ADDRESS] Enter address manually Select a match fro…" at bounding box center [716, 219] width 413 height 498
click at [693, 430] on div "$400" at bounding box center [707, 423] width 307 height 17
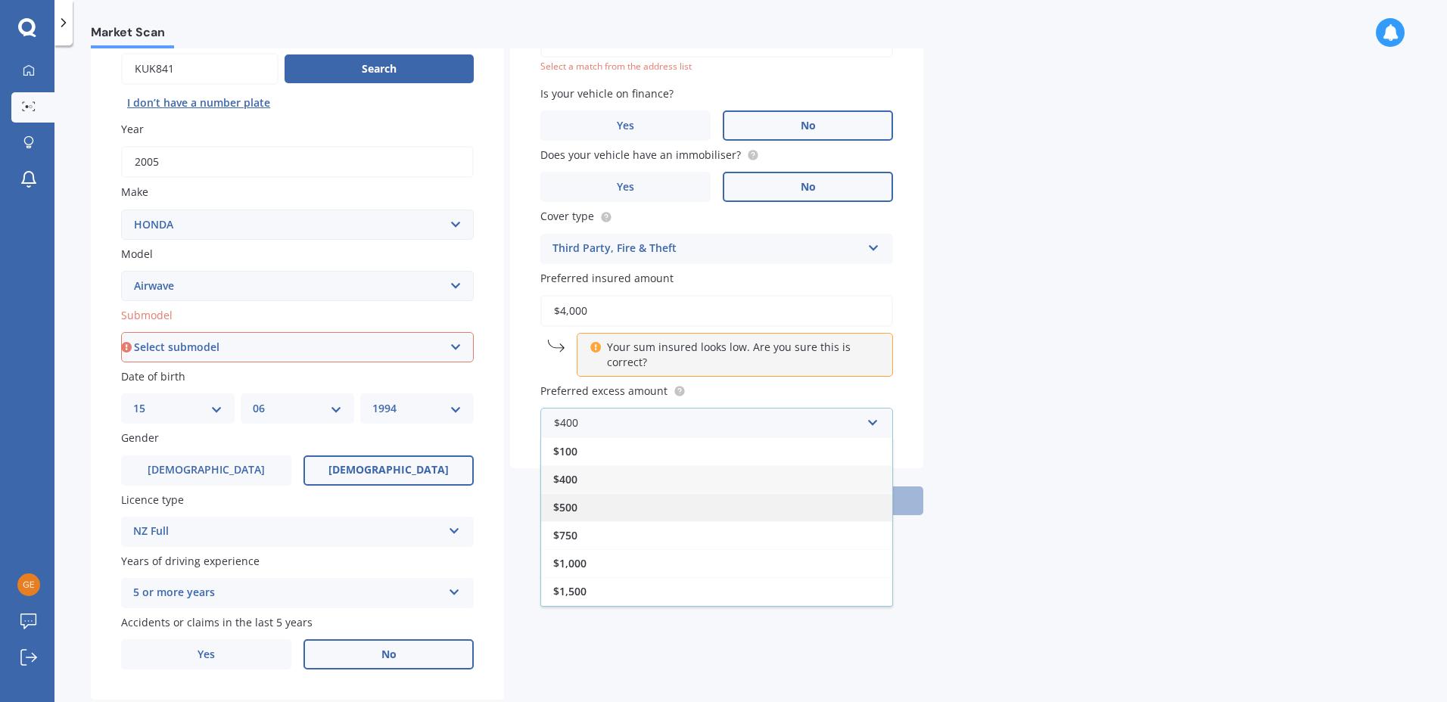
click at [605, 505] on div "$500" at bounding box center [716, 507] width 351 height 28
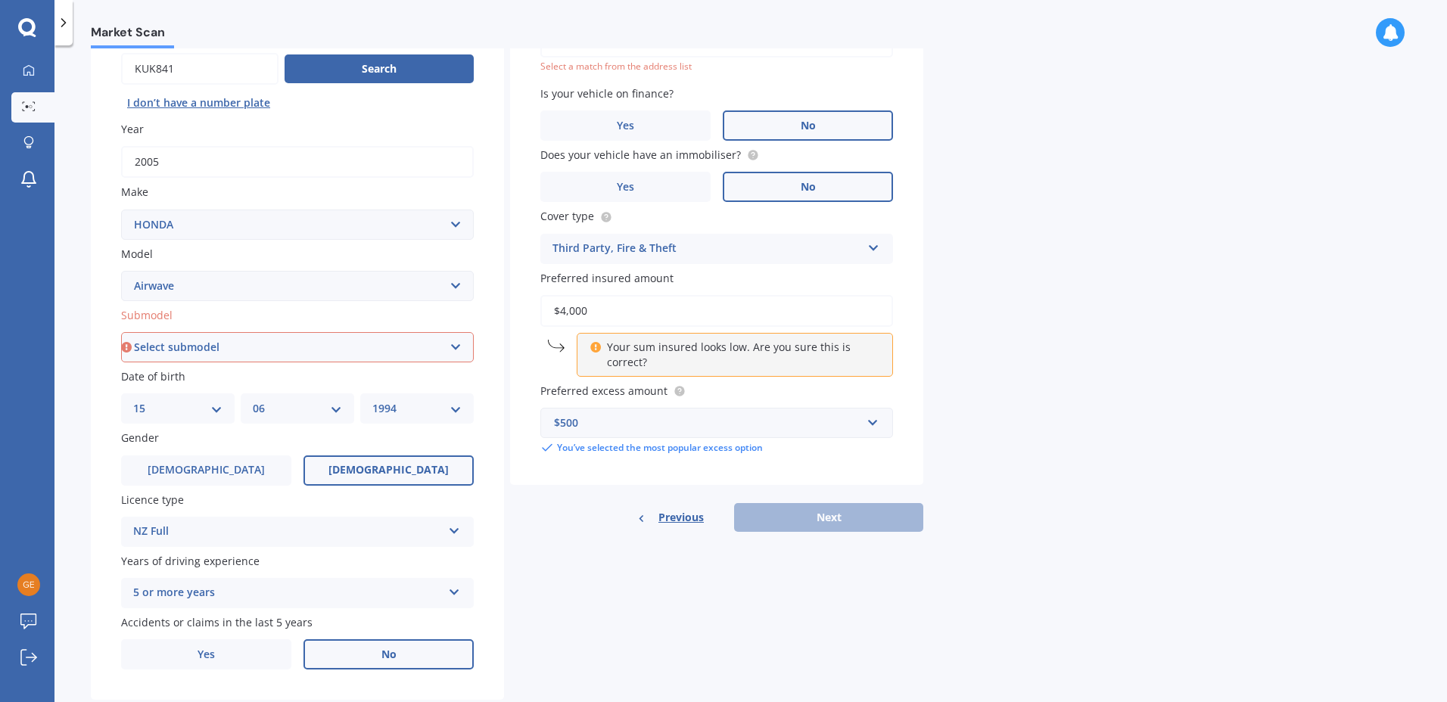
click at [609, 424] on div "$500" at bounding box center [707, 423] width 307 height 17
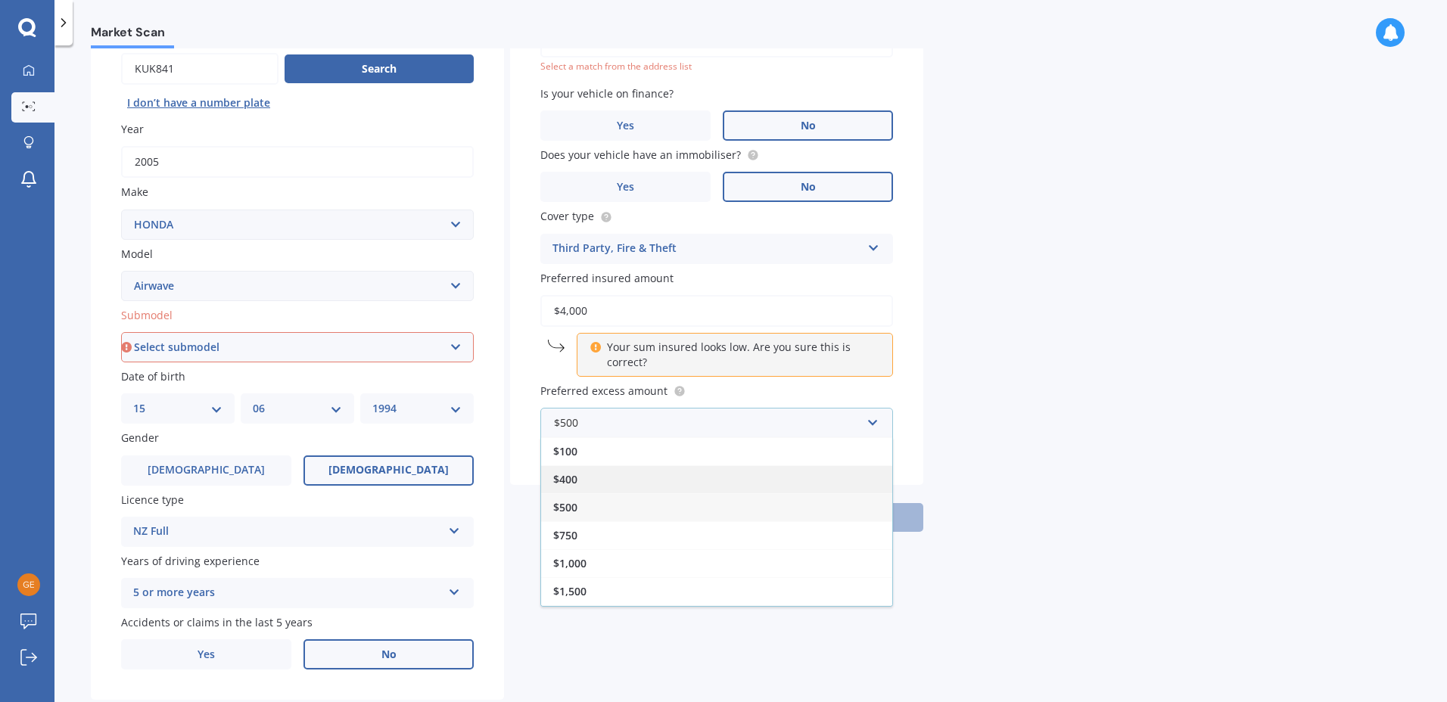
click at [592, 482] on div "$400" at bounding box center [716, 479] width 351 height 28
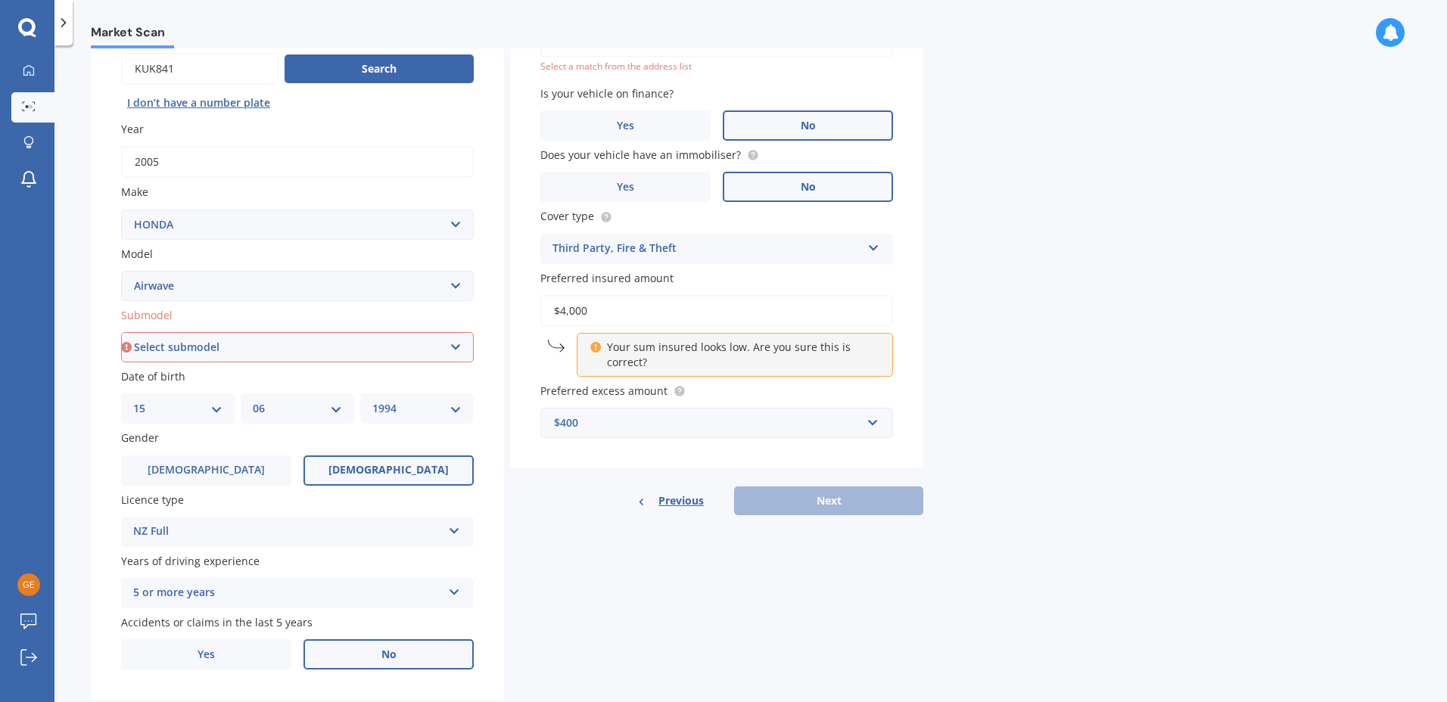
click at [1087, 489] on div "Market Scan Vehicle Market Scan 70 % We just need a few more details to provide…" at bounding box center [750, 376] width 1392 height 657
click at [368, 352] on select "Select submodel (All)" at bounding box center [297, 347] width 353 height 30
select select "(ALL)"
click at [121, 332] on select "Select submodel (All)" at bounding box center [297, 347] width 353 height 30
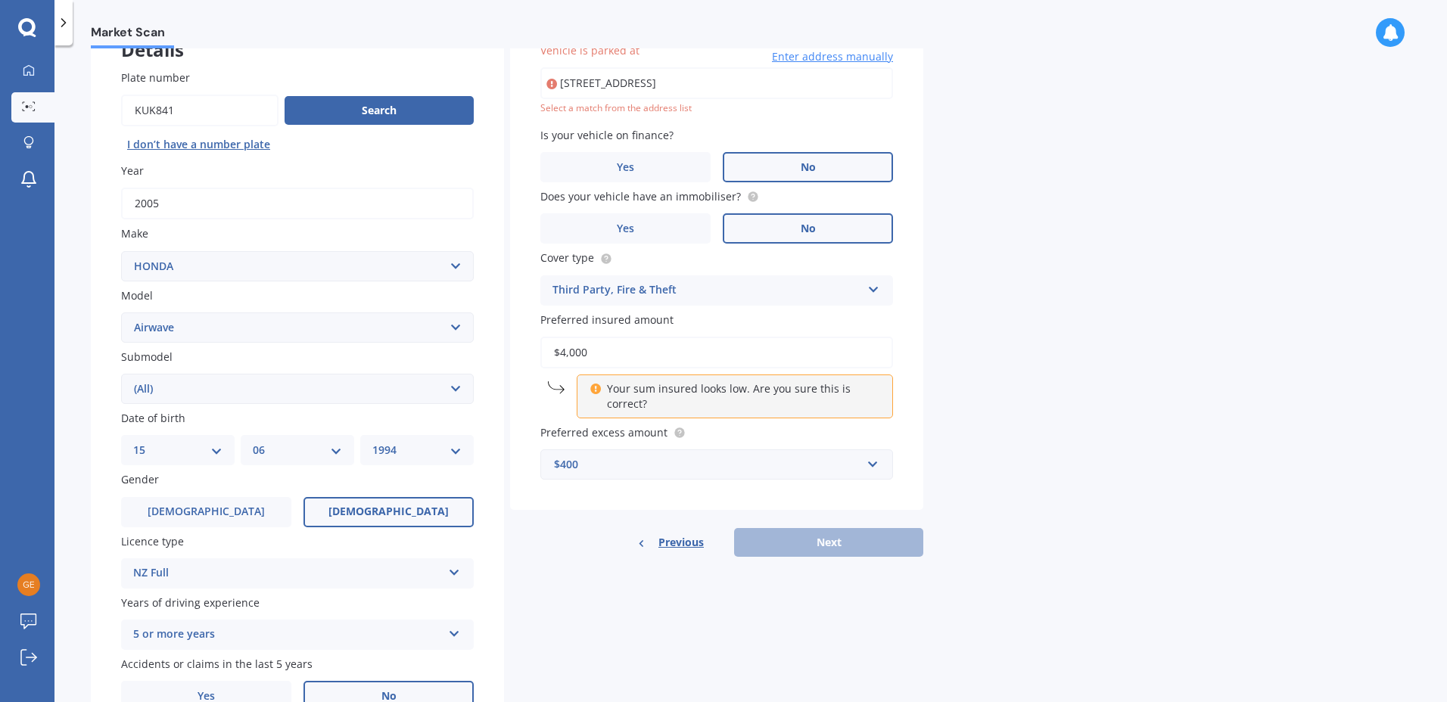
scroll to position [104, 0]
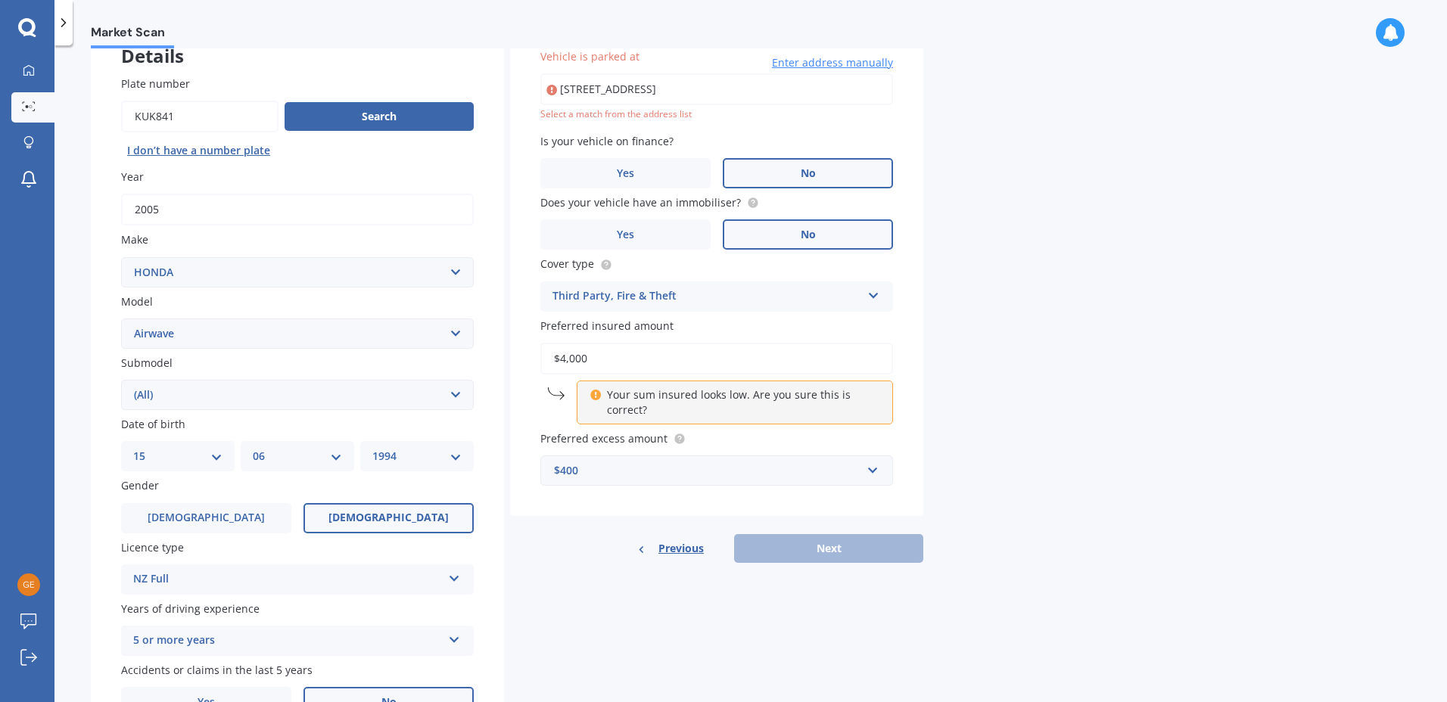
click at [798, 580] on div "Details Plate number Search I don’t have a number plate Year [DATE] Make Select…" at bounding box center [507, 383] width 832 height 730
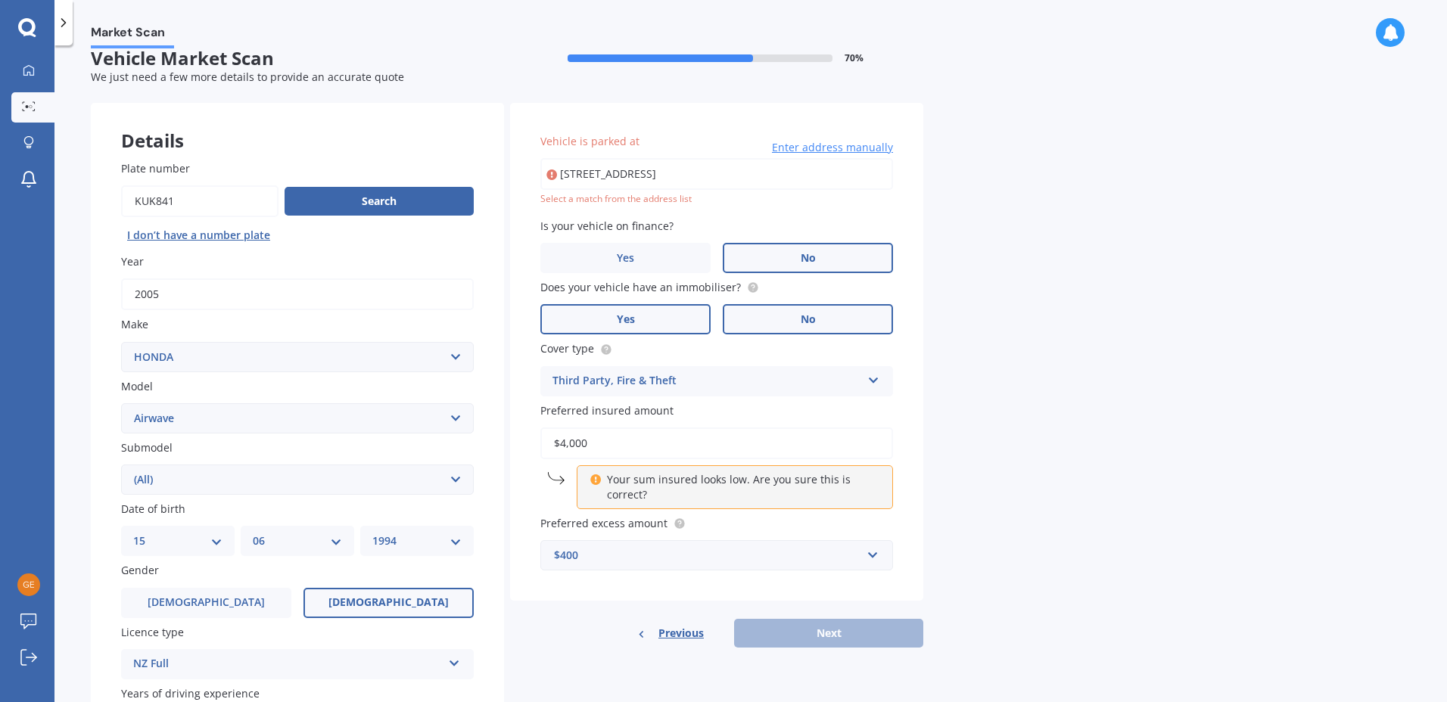
scroll to position [76, 0]
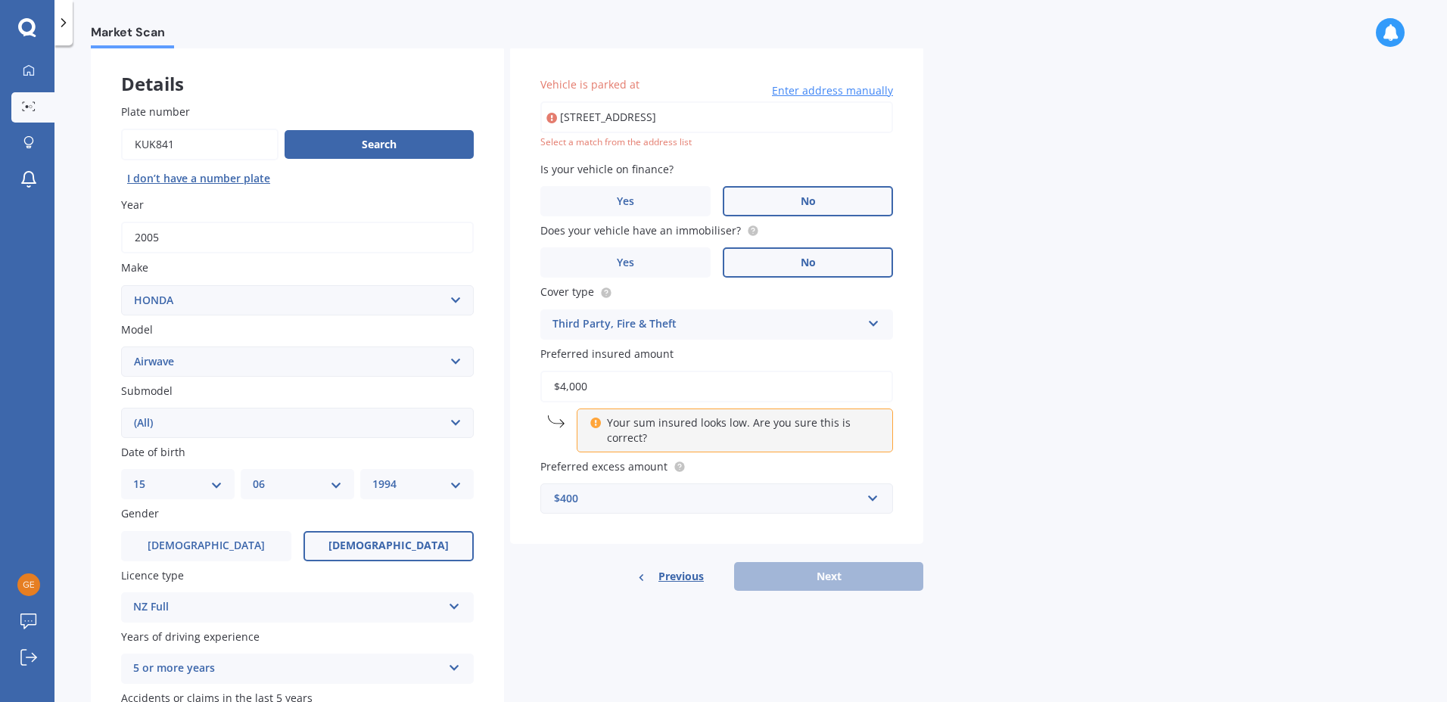
click at [794, 107] on input "[STREET_ADDRESS]" at bounding box center [716, 117] width 353 height 32
drag, startPoint x: 805, startPoint y: 123, endPoint x: 616, endPoint y: 122, distance: 189.2
click at [616, 122] on input "[STREET_ADDRESS]" at bounding box center [716, 117] width 353 height 32
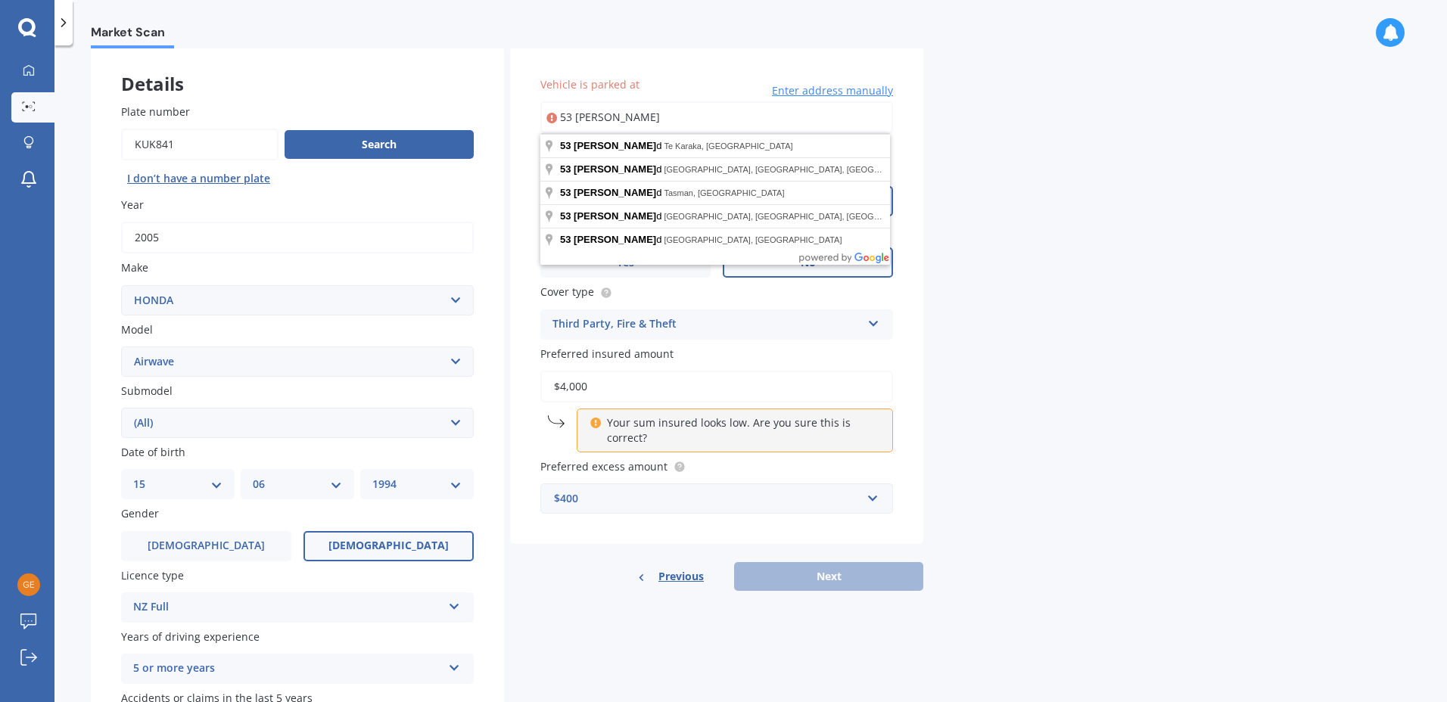
click at [778, 119] on input "53 [PERSON_NAME]" at bounding box center [716, 117] width 353 height 32
type input "[STREET_ADDRESS]"
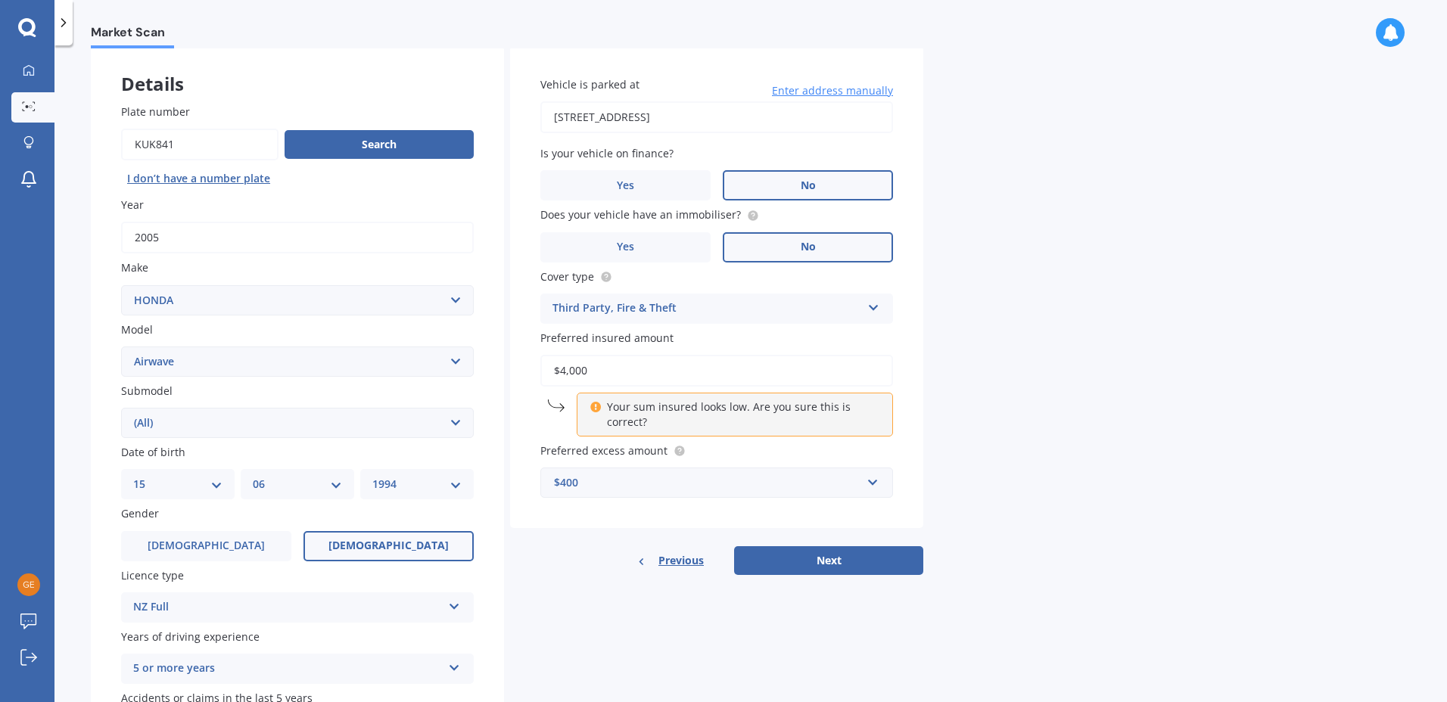
drag, startPoint x: 627, startPoint y: 122, endPoint x: 353, endPoint y: 110, distance: 274.1
click at [353, 110] on div "Details Plate number Search I don’t have a number plate Year [DATE] Make Select…" at bounding box center [507, 411] width 832 height 730
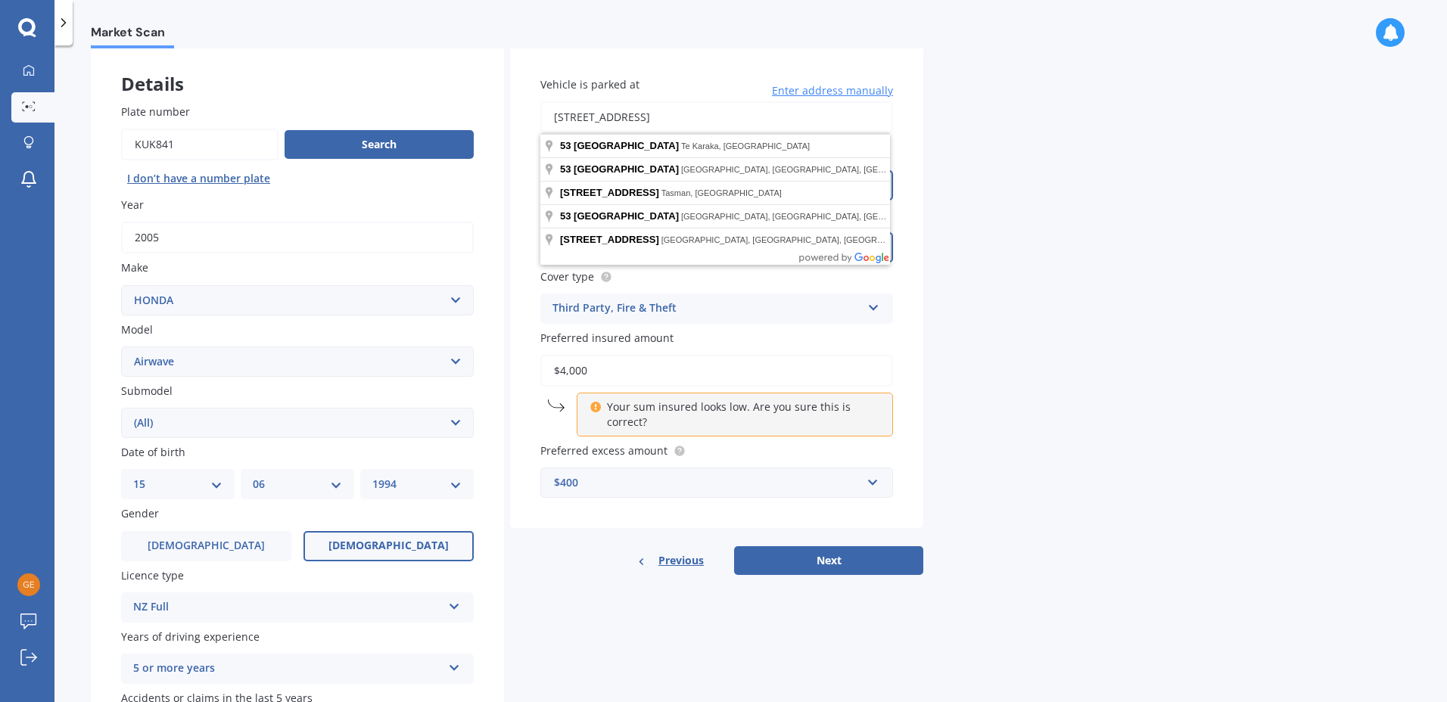
type input "[STREET_ADDRESS]"
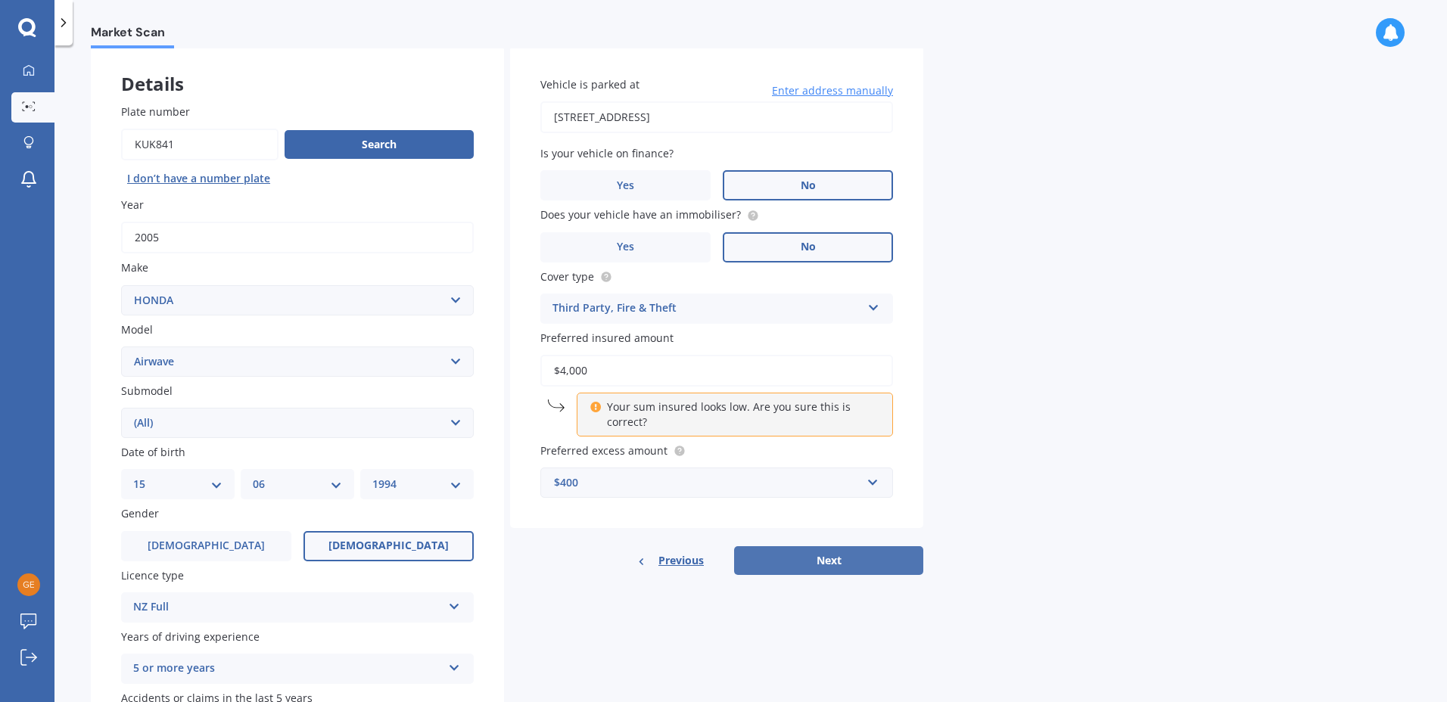
click at [912, 562] on button "Next" at bounding box center [828, 560] width 189 height 29
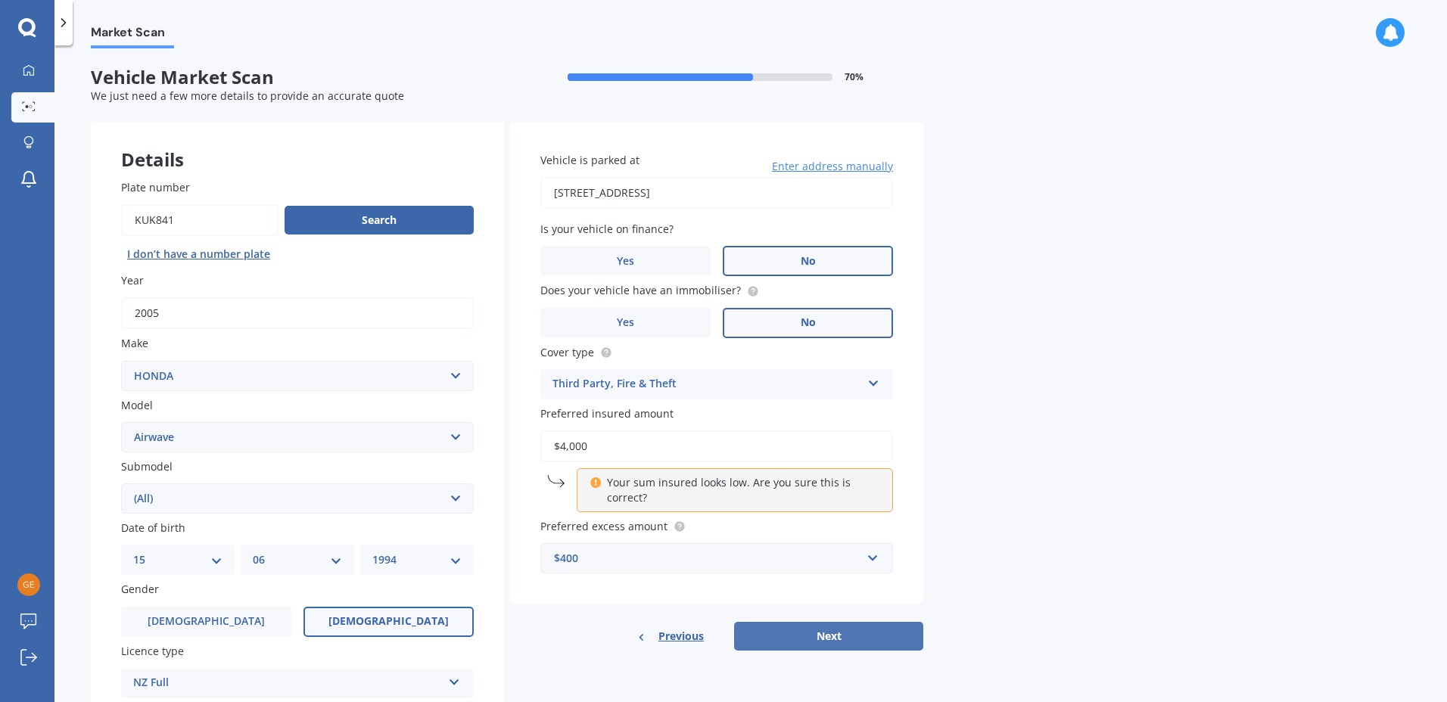
select select "15"
select select "06"
select select "1994"
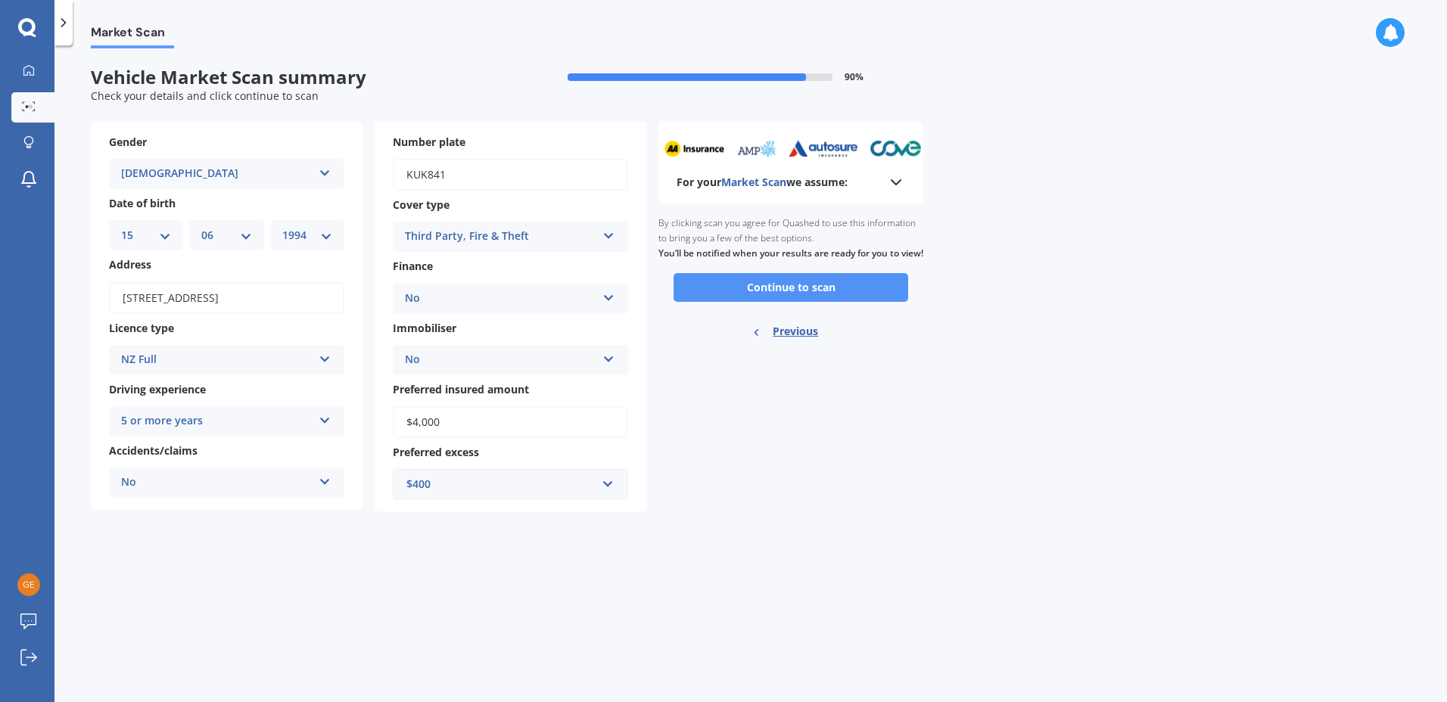
click at [854, 302] on button "Continue to scan" at bounding box center [790, 287] width 235 height 29
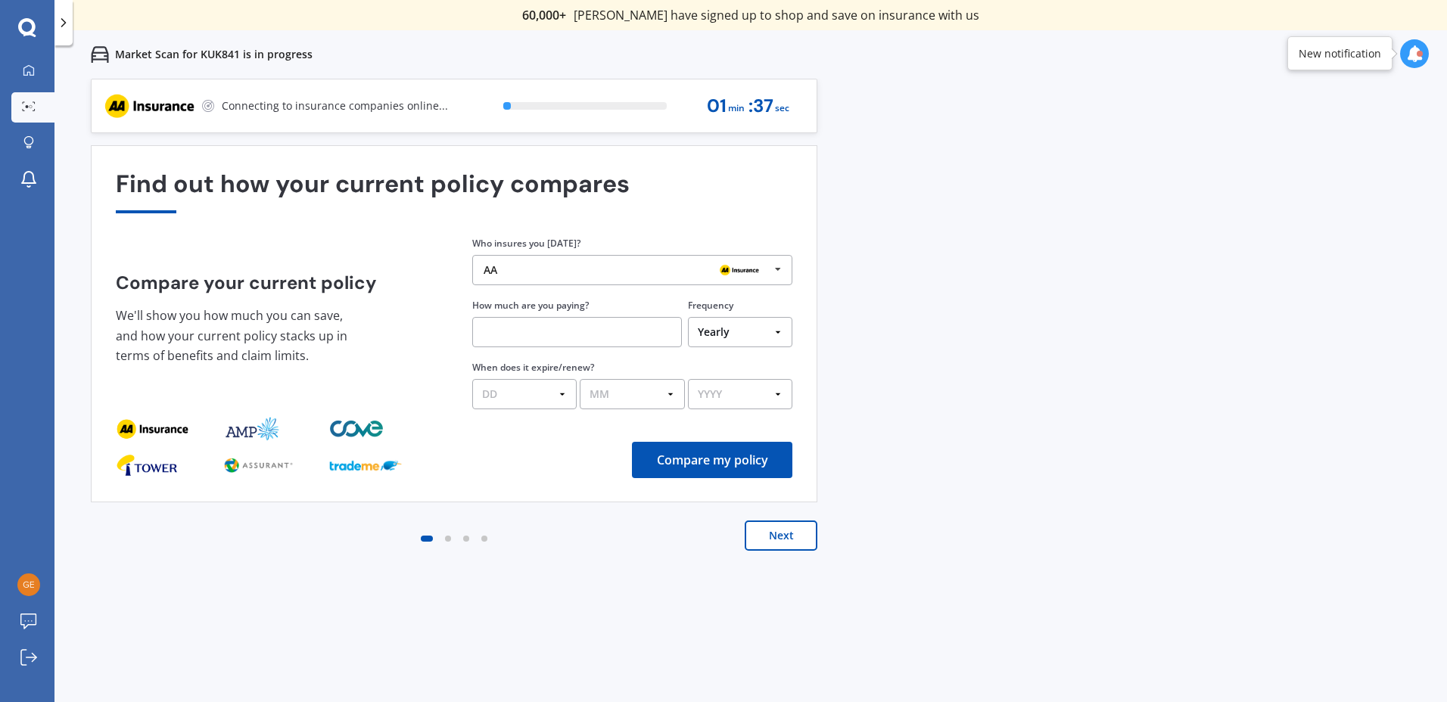
click at [775, 266] on icon at bounding box center [777, 270] width 23 height 28
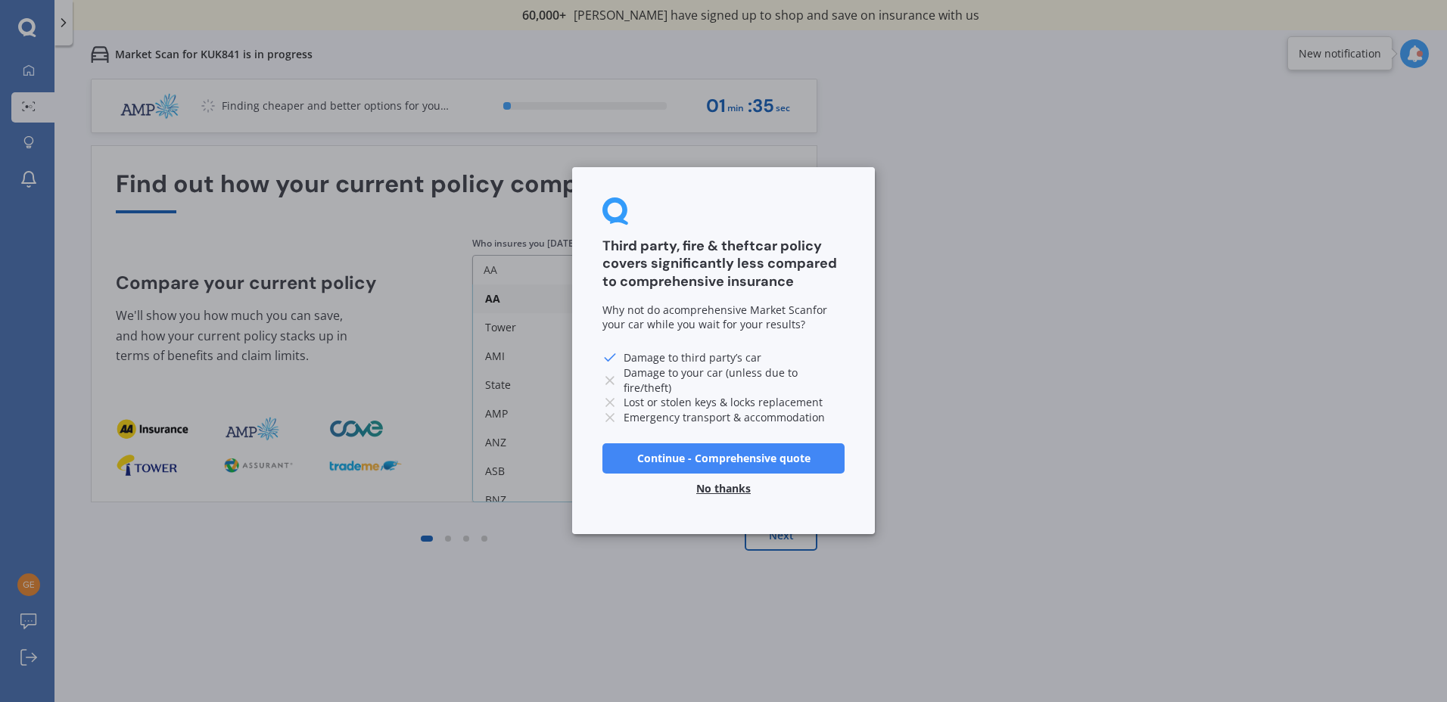
click at [717, 485] on button "No thanks" at bounding box center [723, 489] width 73 height 30
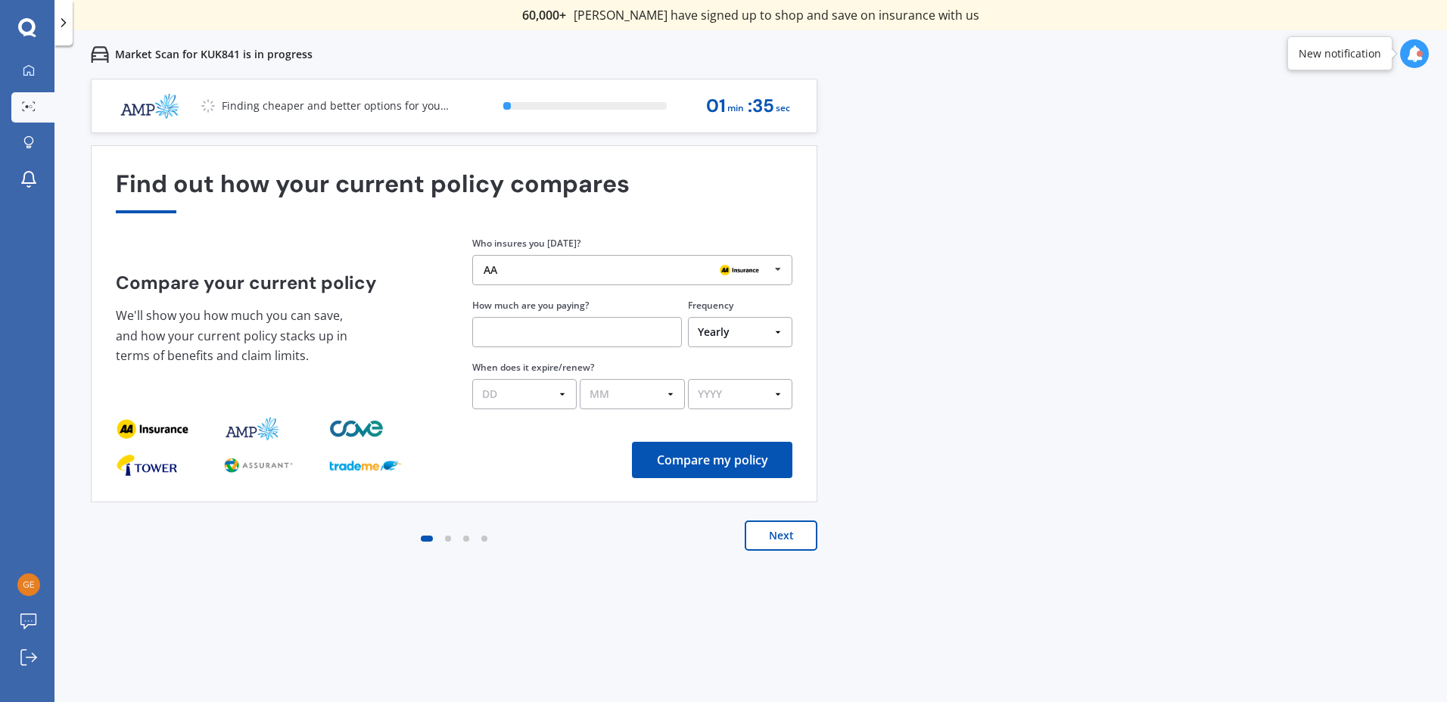
click at [766, 275] on div at bounding box center [739, 270] width 61 height 18
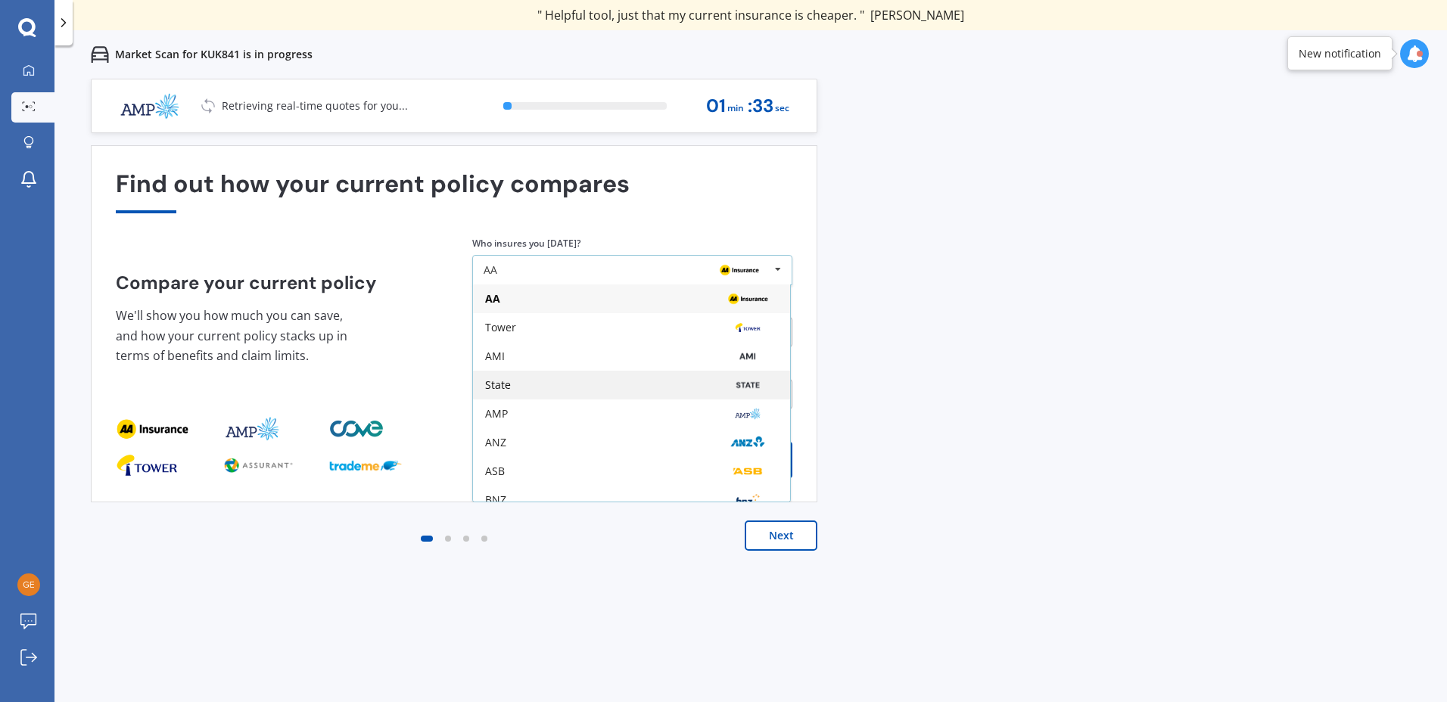
click at [736, 380] on img at bounding box center [747, 385] width 51 height 18
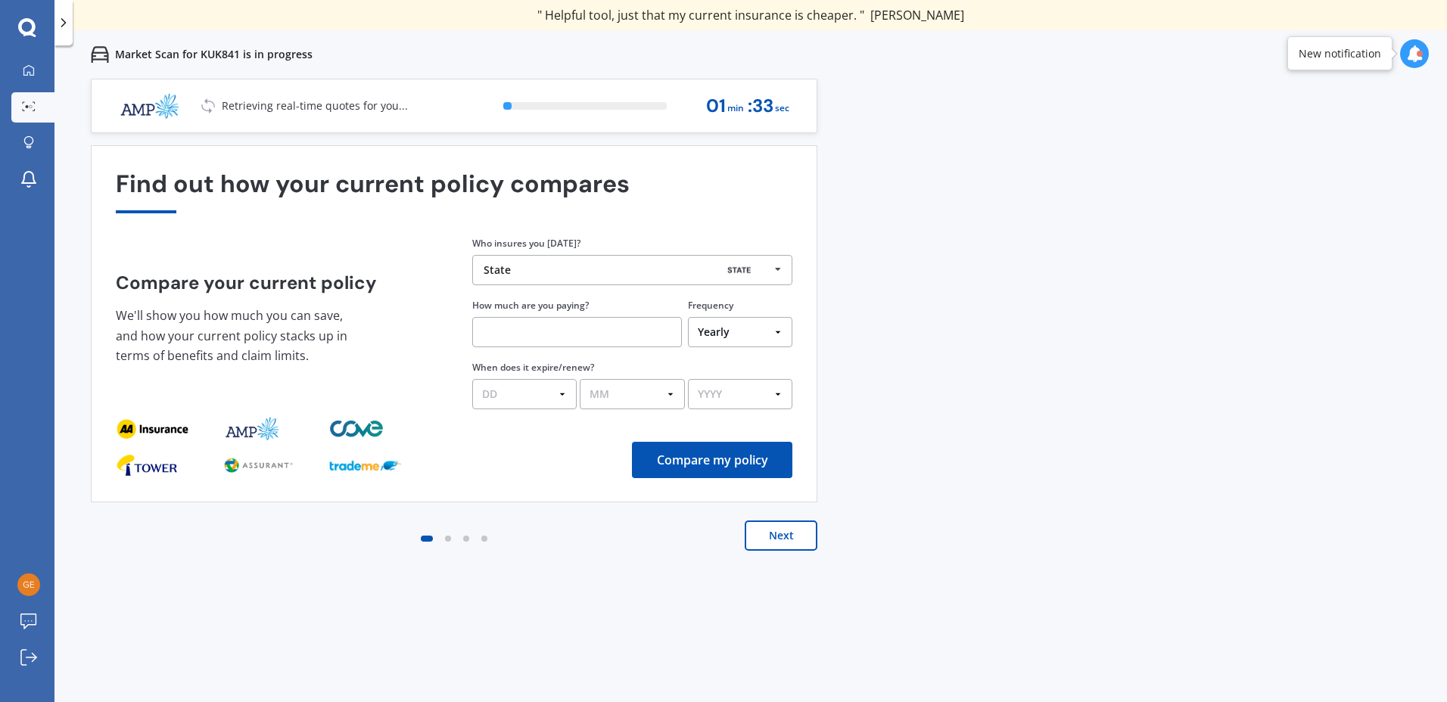
click at [536, 332] on input "text" at bounding box center [577, 332] width 210 height 30
type input "$34.55"
click at [704, 312] on div "Yearly Six-Monthly Quarterly Monthly Fortnightly Weekly One-Off" at bounding box center [740, 329] width 104 height 35
click at [706, 323] on select "Yearly Six-Monthly Quarterly Monthly Fortnightly Weekly One-Off" at bounding box center [740, 332] width 104 height 30
click at [688, 317] on select "Yearly Six-Monthly Quarterly Monthly Fortnightly Weekly One-Off" at bounding box center [740, 332] width 104 height 30
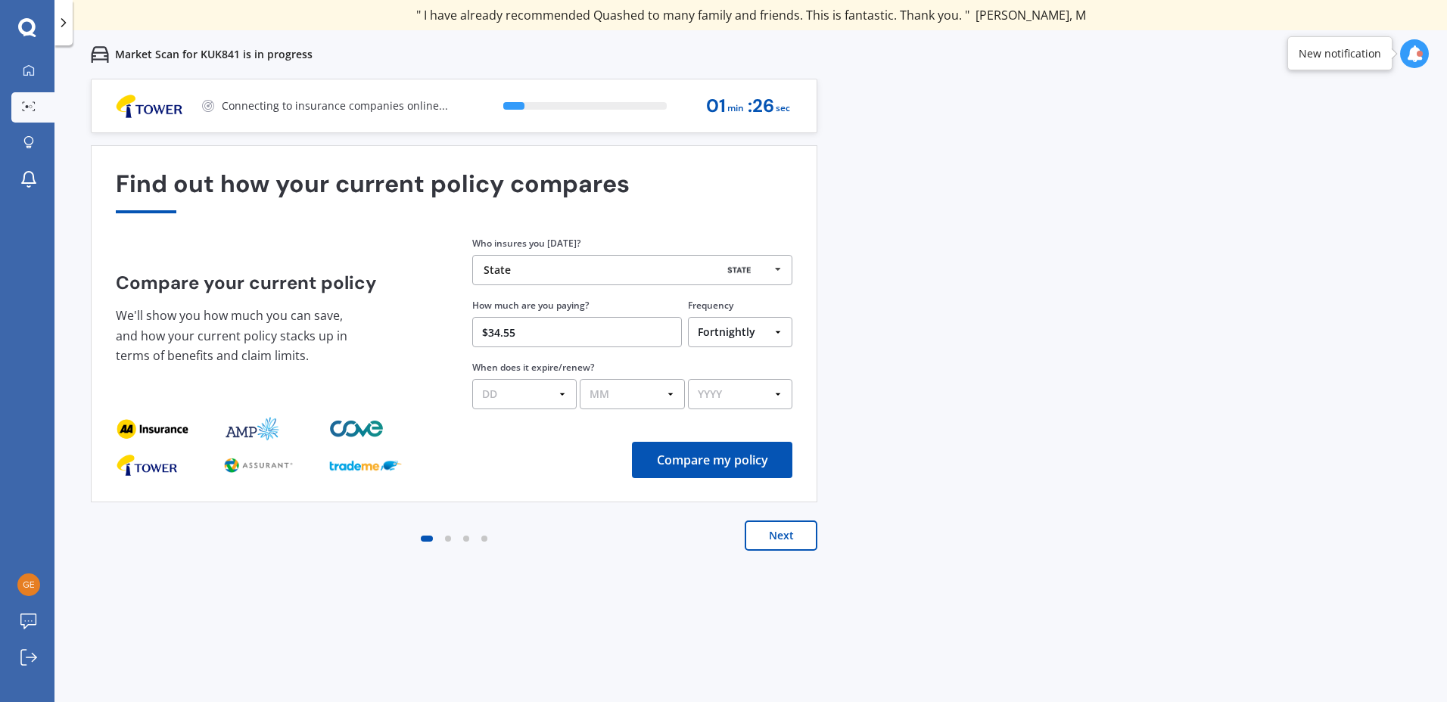
click at [724, 343] on select "Yearly Six-Monthly Quarterly Monthly Fortnightly Weekly One-Off" at bounding box center [740, 332] width 104 height 30
select select "Monthly"
click at [688, 317] on select "Yearly Six-Monthly Quarterly Monthly Fortnightly Weekly One-Off" at bounding box center [740, 332] width 104 height 30
drag, startPoint x: 1027, startPoint y: 498, endPoint x: 920, endPoint y: 474, distance: 109.4
click at [1019, 498] on div "Previous 60,000+ Kiwis have signed up to shop and save on insurance with us " H…" at bounding box center [750, 430] width 1392 height 702
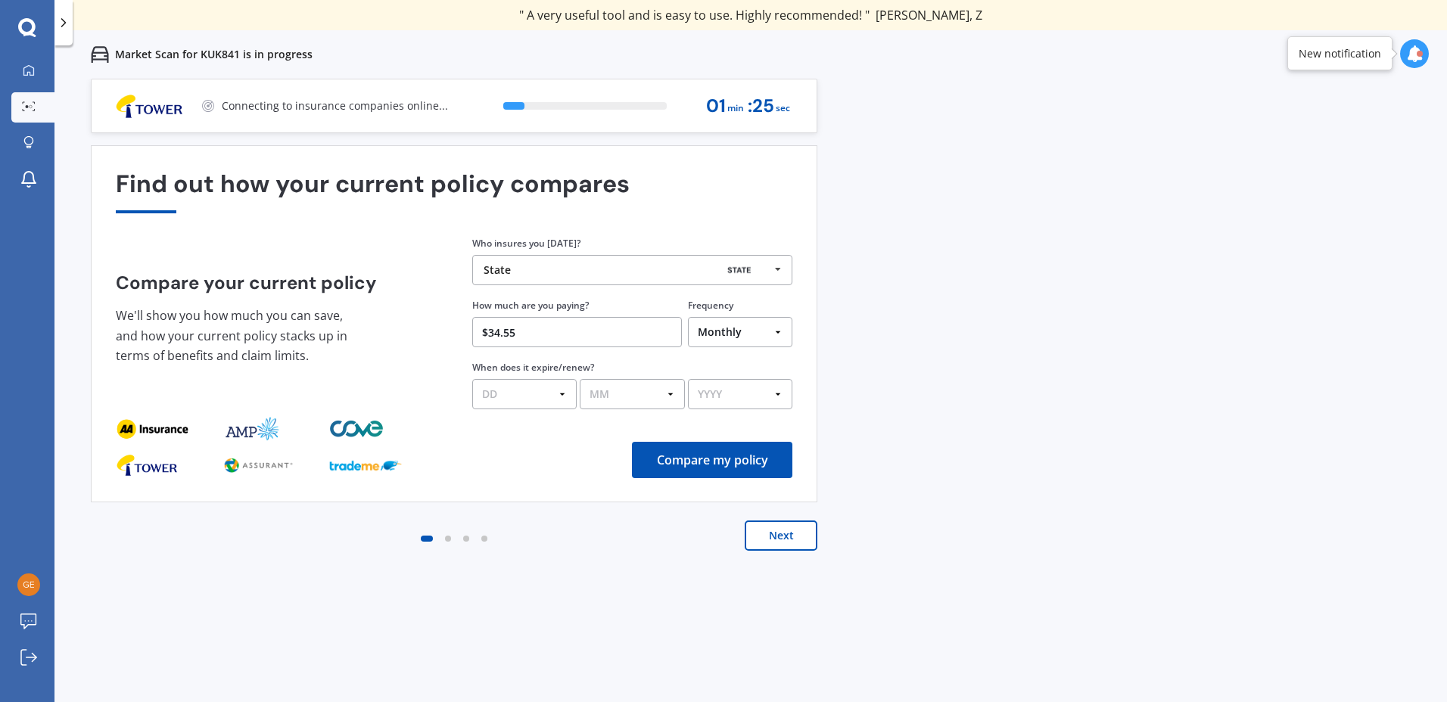
click at [551, 388] on select "DD 01 02 03 04 05 06 07 08 09 10 11 12 13 14 15 16 17 18 19 20 21 22 23 24 25 2…" at bounding box center [524, 394] width 104 height 30
click at [556, 395] on select "DD 01 02 03 04 05 06 07 08 09 10 11 12 13 14 15 16 17 18 19 20 21 22 23 24 25 2…" at bounding box center [524, 394] width 104 height 30
click at [704, 469] on button "Compare my policy" at bounding box center [712, 460] width 160 height 36
click at [545, 394] on select "DD 01 02 03 04 05 06 07 08 09 10 11 12 13 14 15 16 17 18 19 20 21 22 23 24 25 2…" at bounding box center [524, 394] width 104 height 30
select select "18"
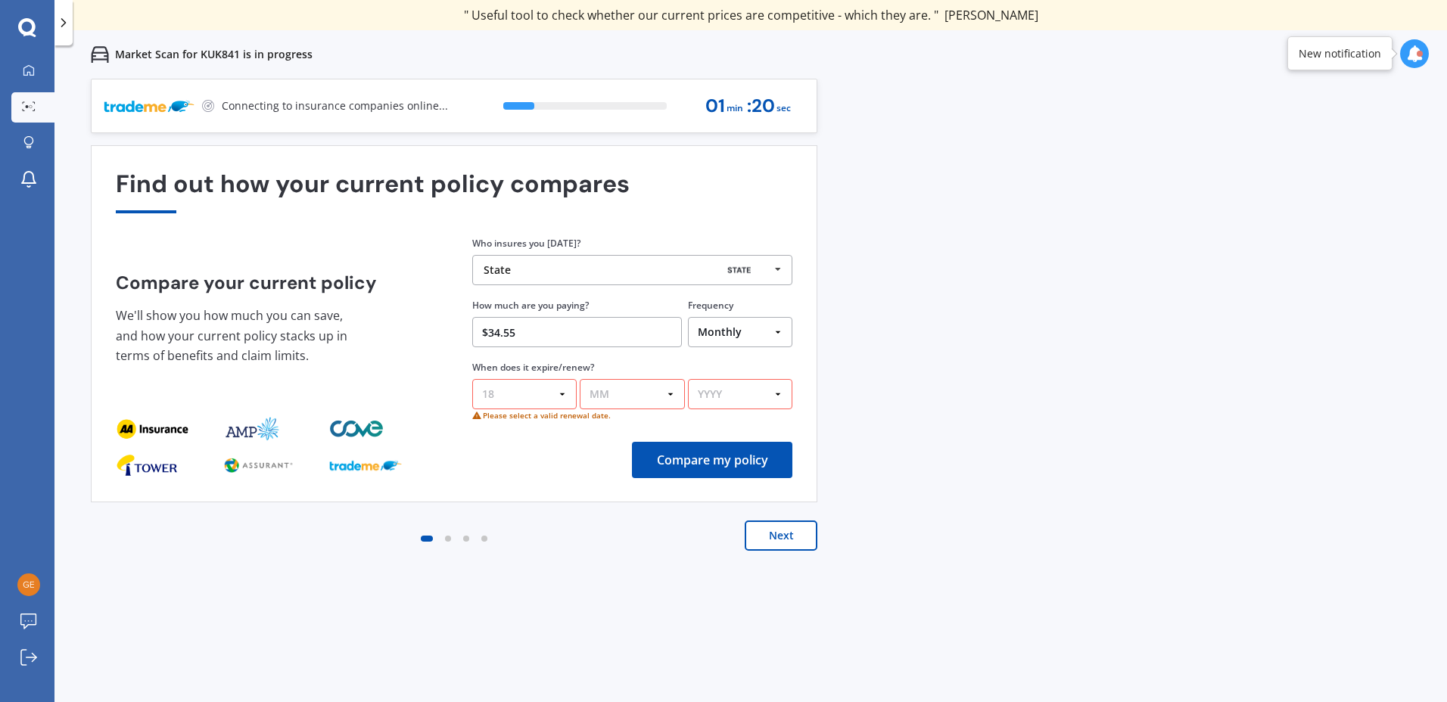
click at [472, 379] on select "DD 01 02 03 04 05 06 07 08 09 10 11 12 13 14 15 16 17 18 19 20 21 22 23 24 25 2…" at bounding box center [524, 394] width 104 height 30
click at [629, 393] on select "MM 01 02 03 04 05 06 07 08 09 10 11 12" at bounding box center [632, 394] width 104 height 30
select select "01"
click at [580, 379] on select "MM 01 02 03 04 05 06 07 08 09 10 11 12" at bounding box center [632, 394] width 104 height 30
click at [734, 396] on select "YYYY 2026 2025 2024" at bounding box center [740, 394] width 104 height 30
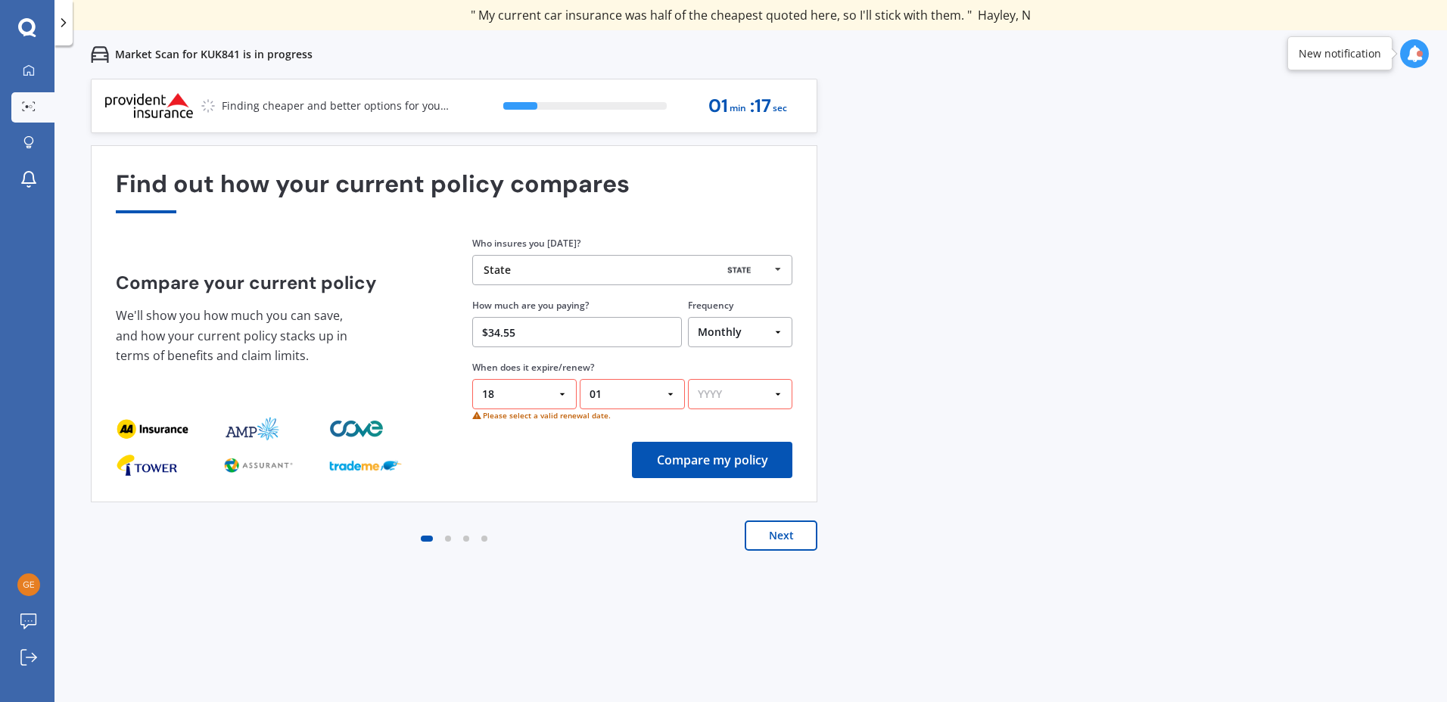
select select "2026"
click at [688, 379] on select "YYYY 2026 2025 2024" at bounding box center [740, 394] width 104 height 30
click at [740, 464] on button "Compare my policy" at bounding box center [712, 460] width 160 height 36
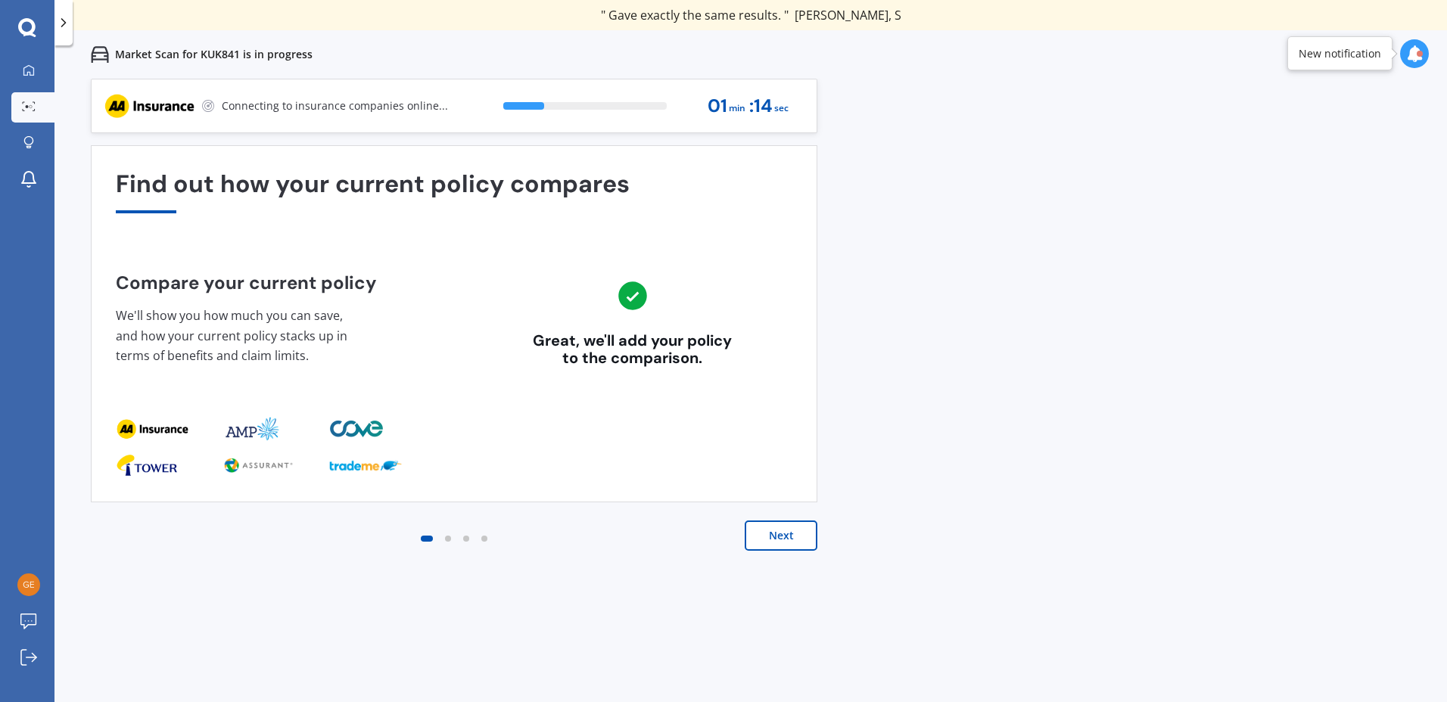
click at [769, 533] on button "Next" at bounding box center [781, 536] width 73 height 30
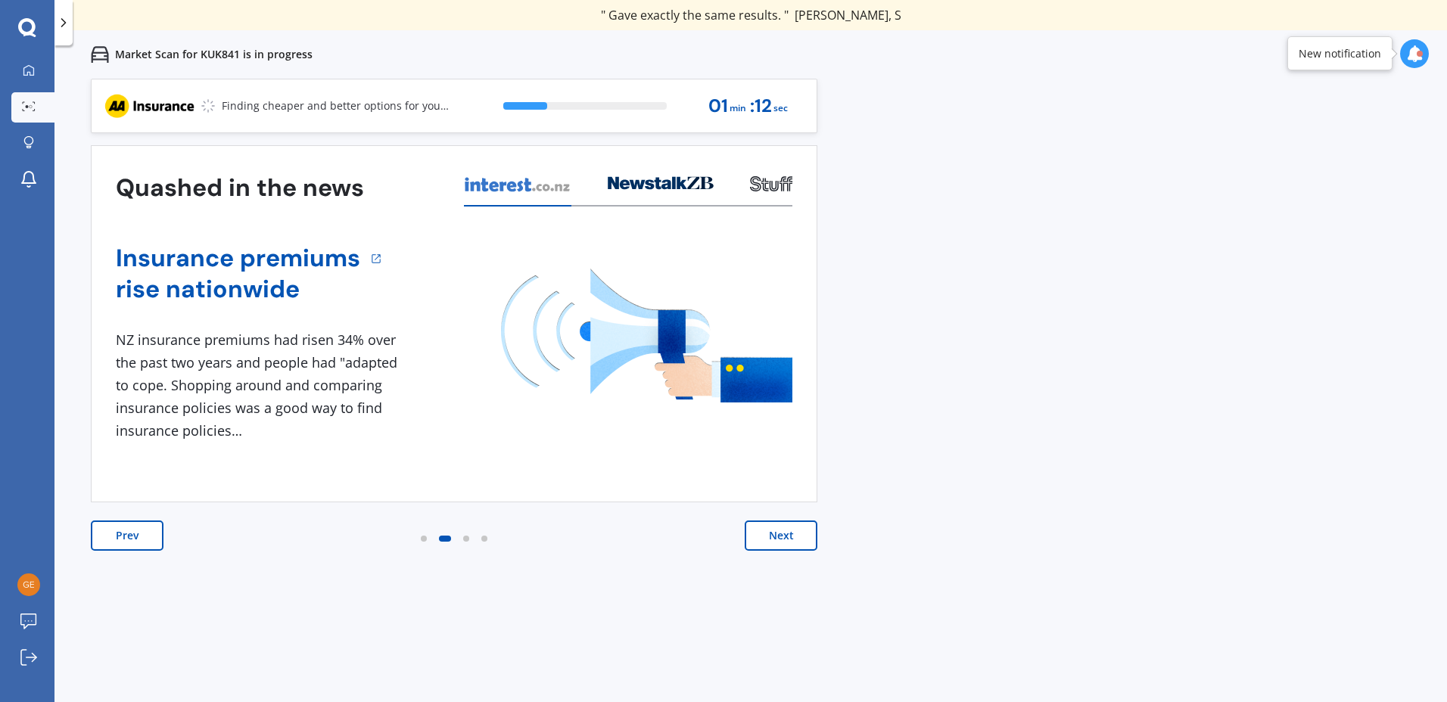
click at [789, 536] on button "Next" at bounding box center [781, 536] width 73 height 30
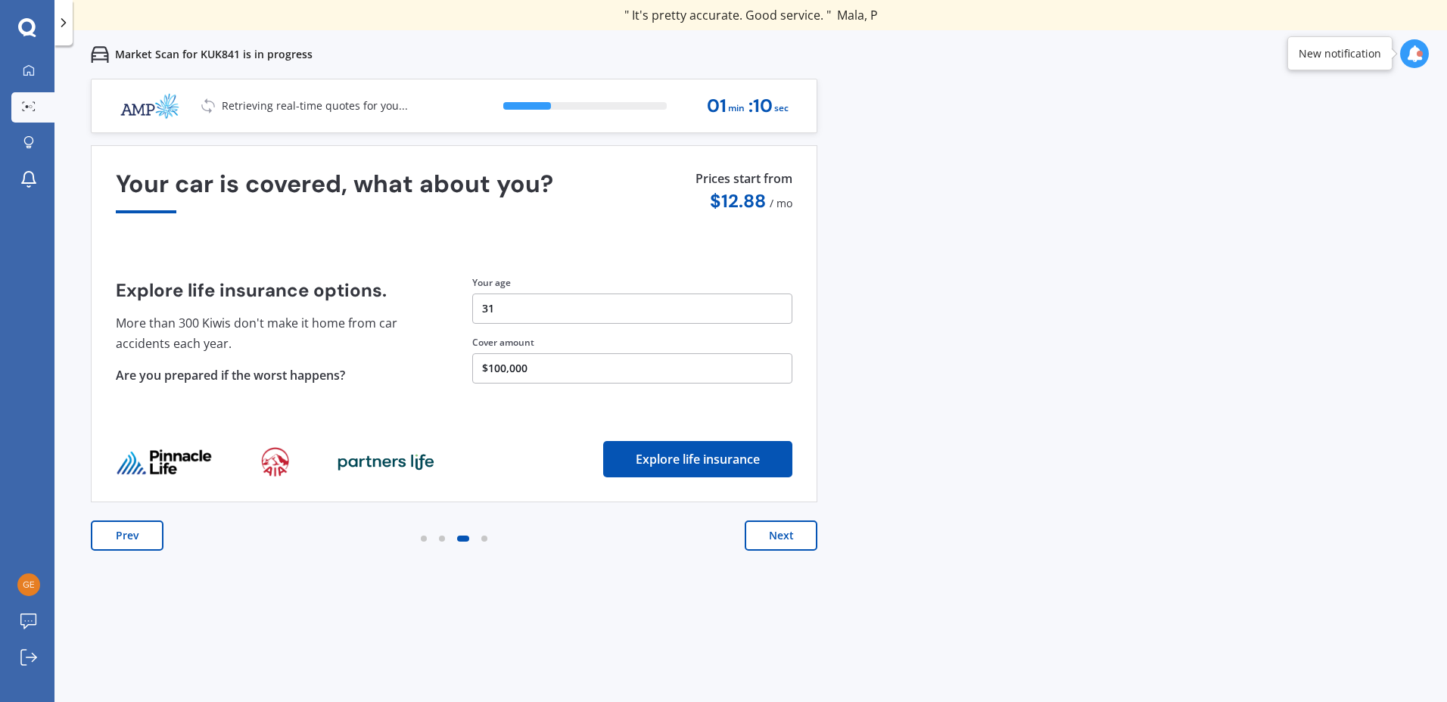
click at [790, 536] on button "Next" at bounding box center [781, 536] width 73 height 30
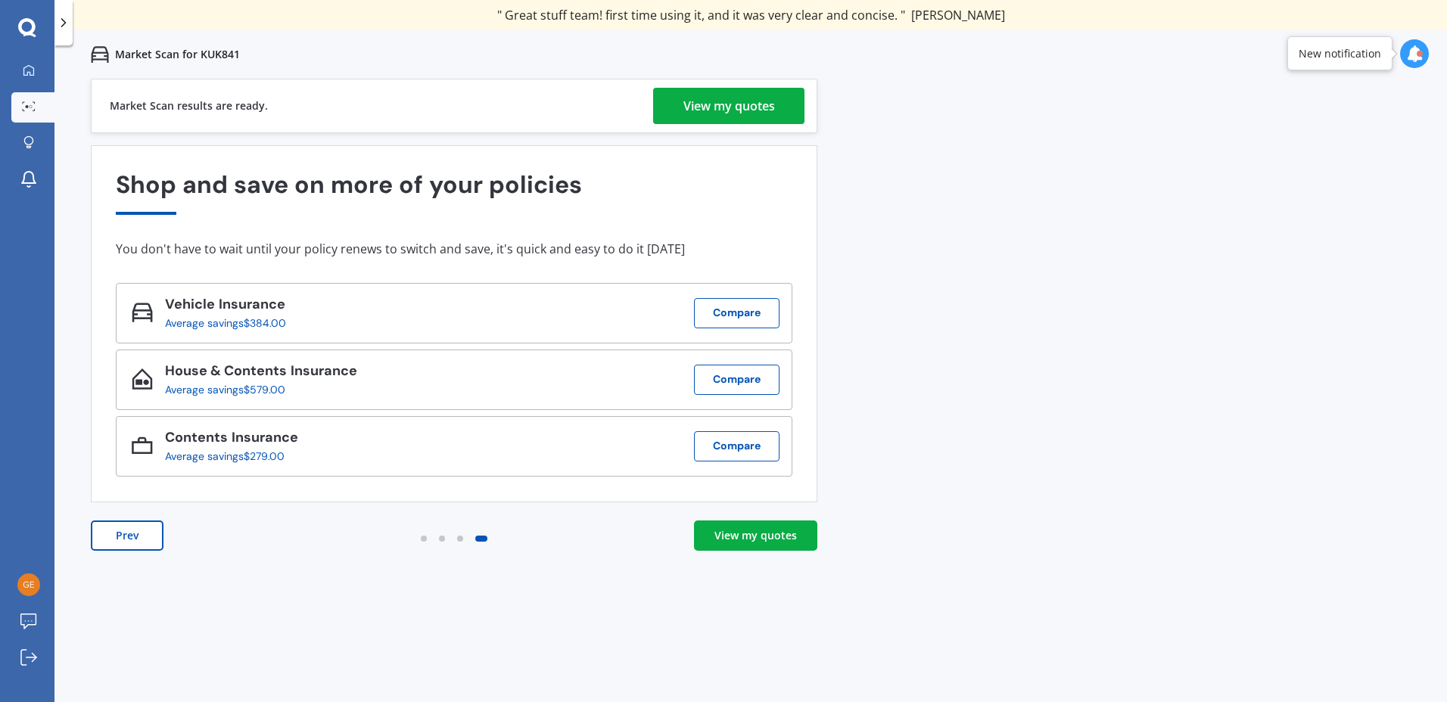
click at [701, 544] on link "View my quotes" at bounding box center [755, 536] width 123 height 30
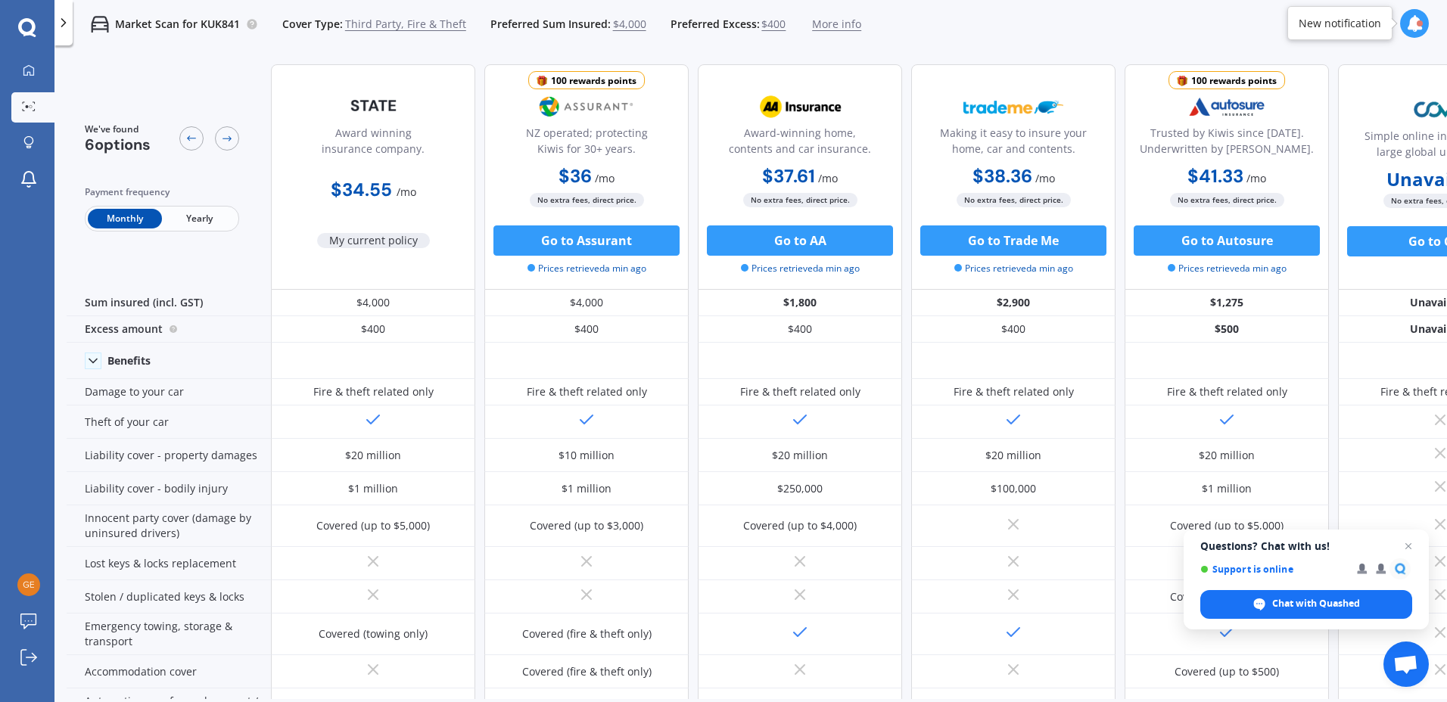
click at [799, 147] on div "Award-winning home, contents and car insurance." at bounding box center [799, 144] width 179 height 38
click at [776, 136] on div "Award-winning home, contents and car insurance." at bounding box center [799, 144] width 179 height 38
click at [761, 150] on div "Award-winning home, contents and car insurance." at bounding box center [799, 144] width 179 height 38
click at [805, 156] on div "Award-winning home, contents and car insurance." at bounding box center [799, 144] width 179 height 38
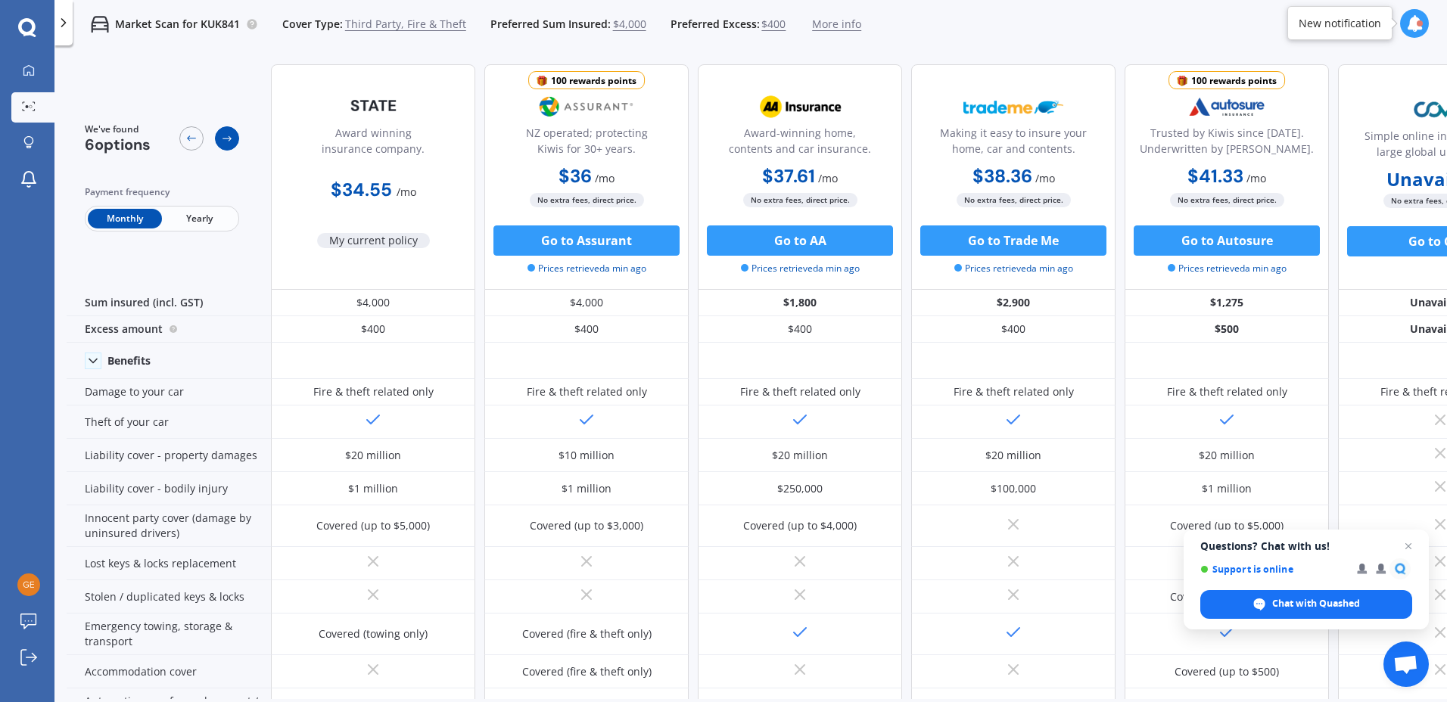
click at [231, 136] on icon at bounding box center [227, 138] width 12 height 12
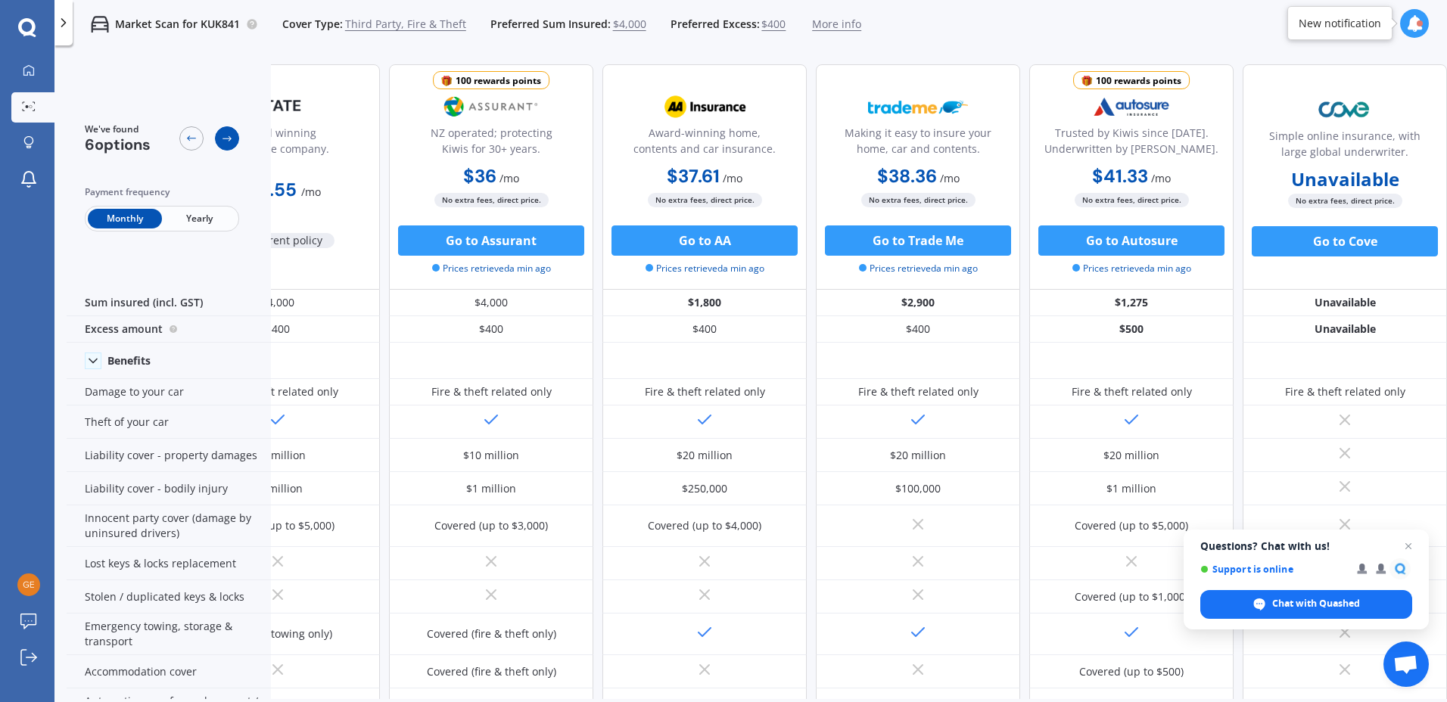
click at [231, 136] on icon at bounding box center [227, 138] width 12 height 12
click at [193, 216] on span "Yearly" at bounding box center [199, 219] width 74 height 20
click at [194, 139] on icon at bounding box center [191, 138] width 12 height 12
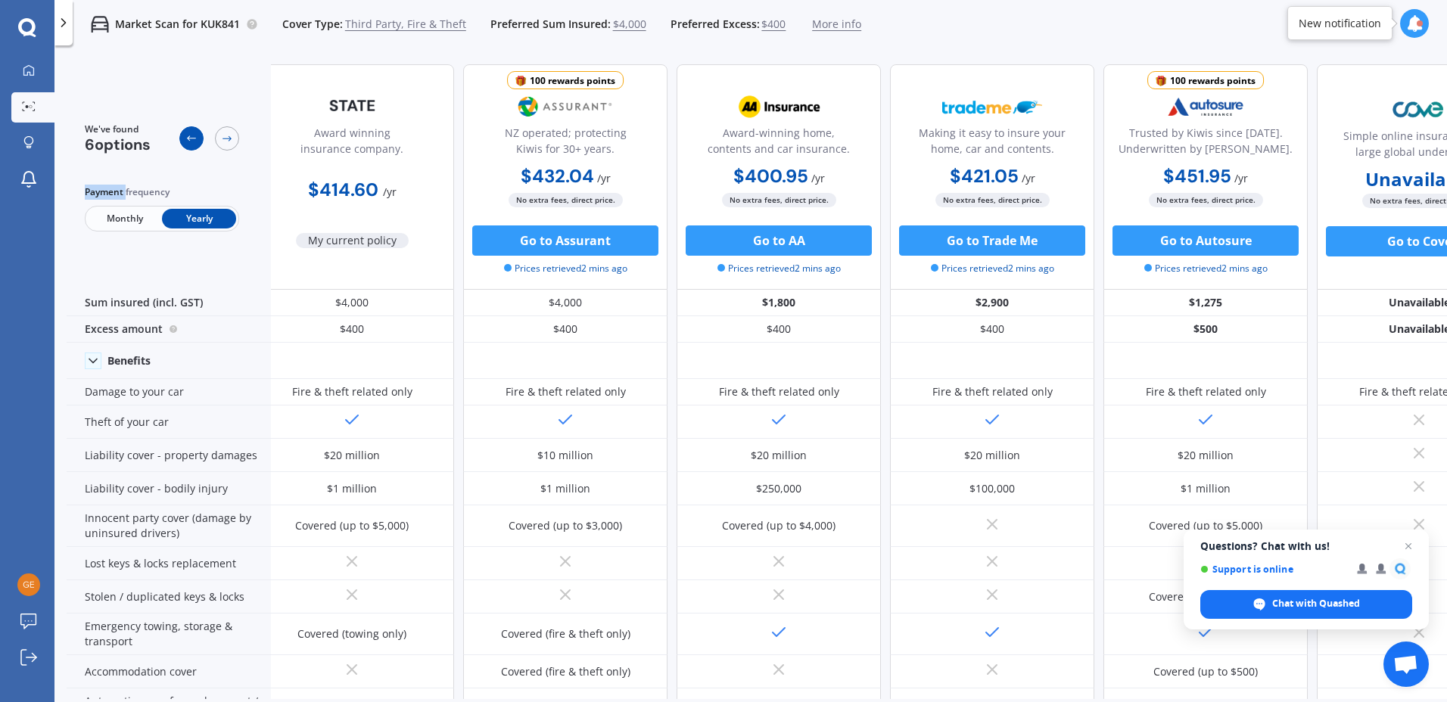
click at [194, 138] on icon at bounding box center [191, 137] width 9 height 5
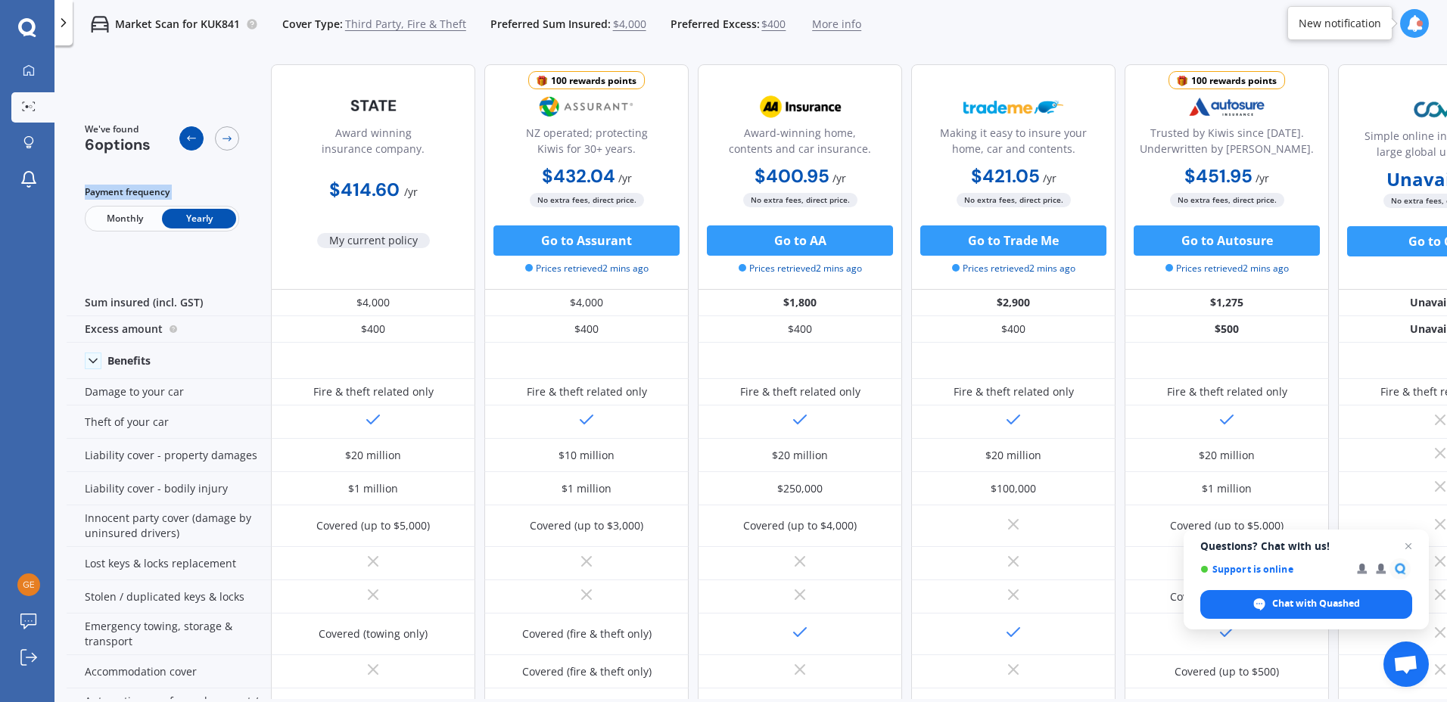
click at [194, 138] on icon at bounding box center [191, 137] width 9 height 5
click at [436, 198] on div "$414.60 / yr" at bounding box center [373, 184] width 204 height 43
